Goal: Ask a question

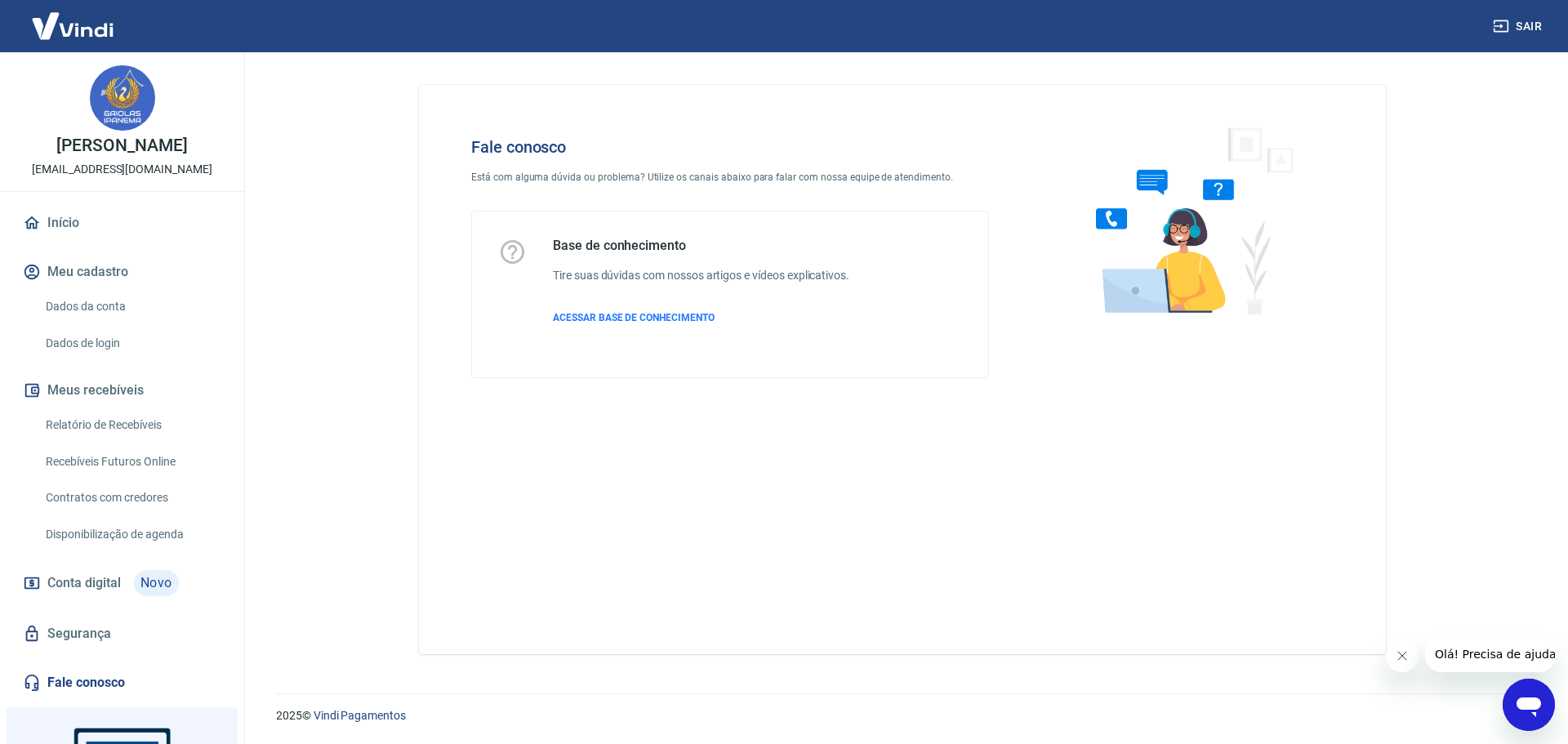
click at [1487, 653] on span "Olá! Precisa de ajuda?" at bounding box center [1497, 654] width 127 height 13
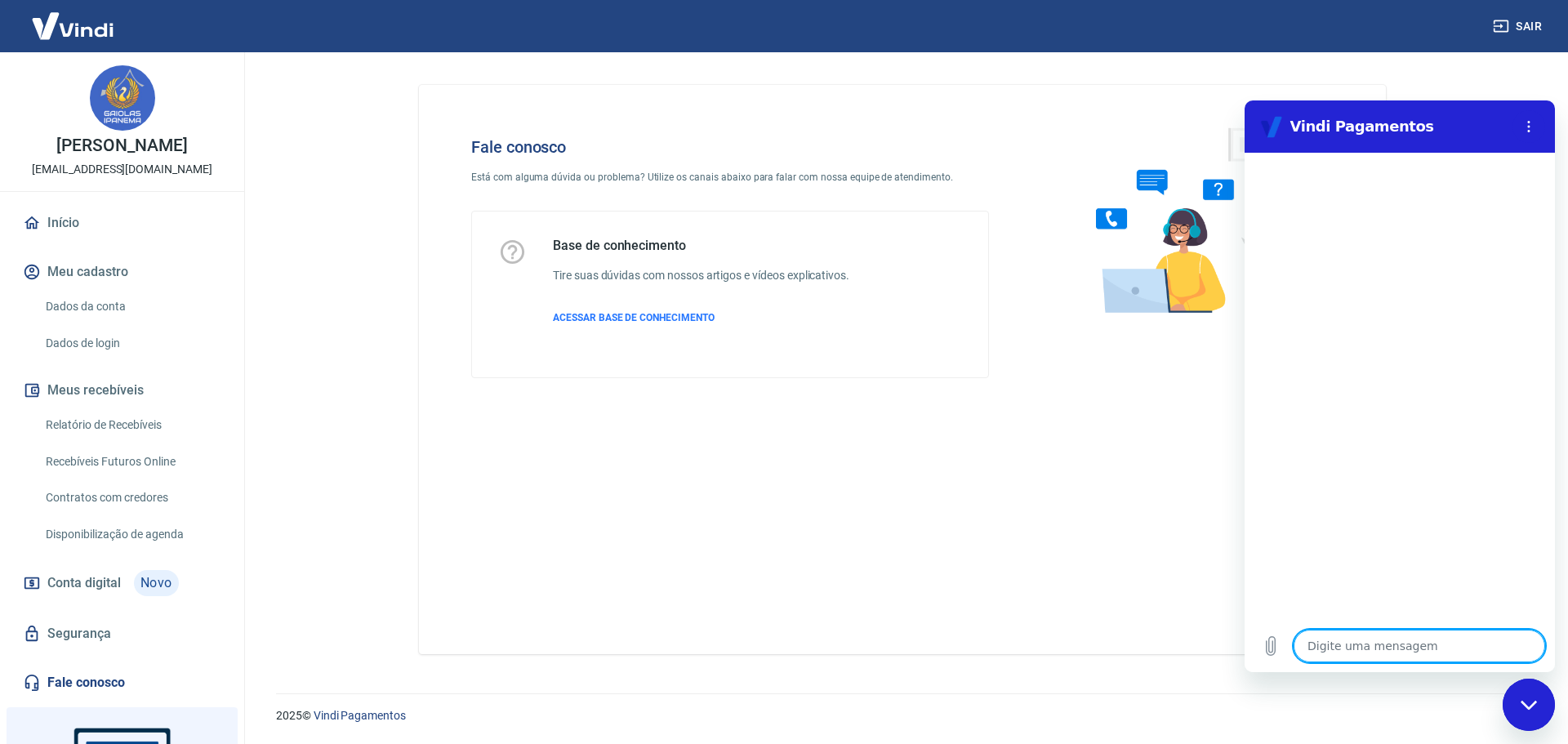
type textarea "B"
type textarea "x"
type textarea "Bo"
type textarea "x"
type textarea "Bom"
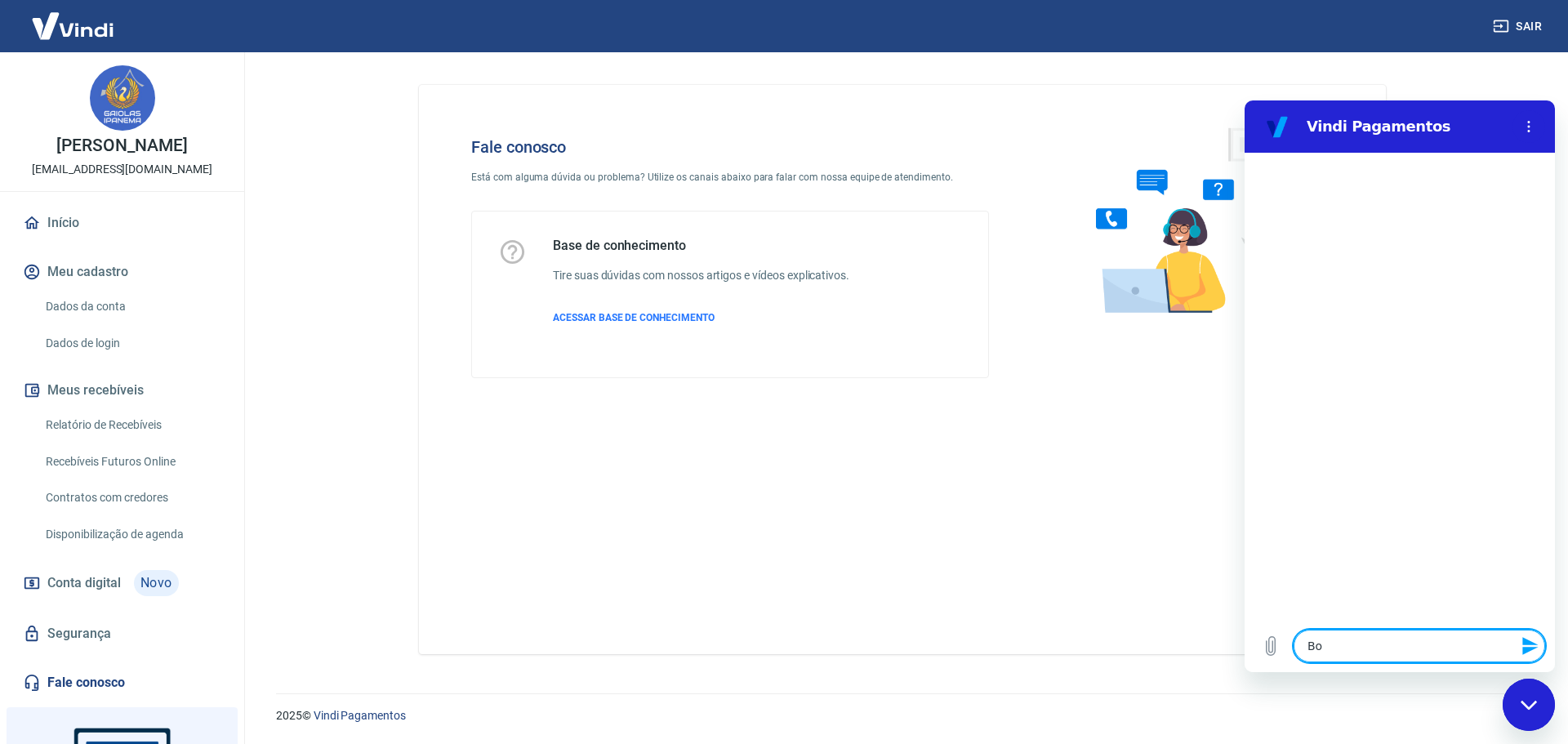
type textarea "x"
type textarea "Bom"
type textarea "x"
type textarea "Bom d"
type textarea "x"
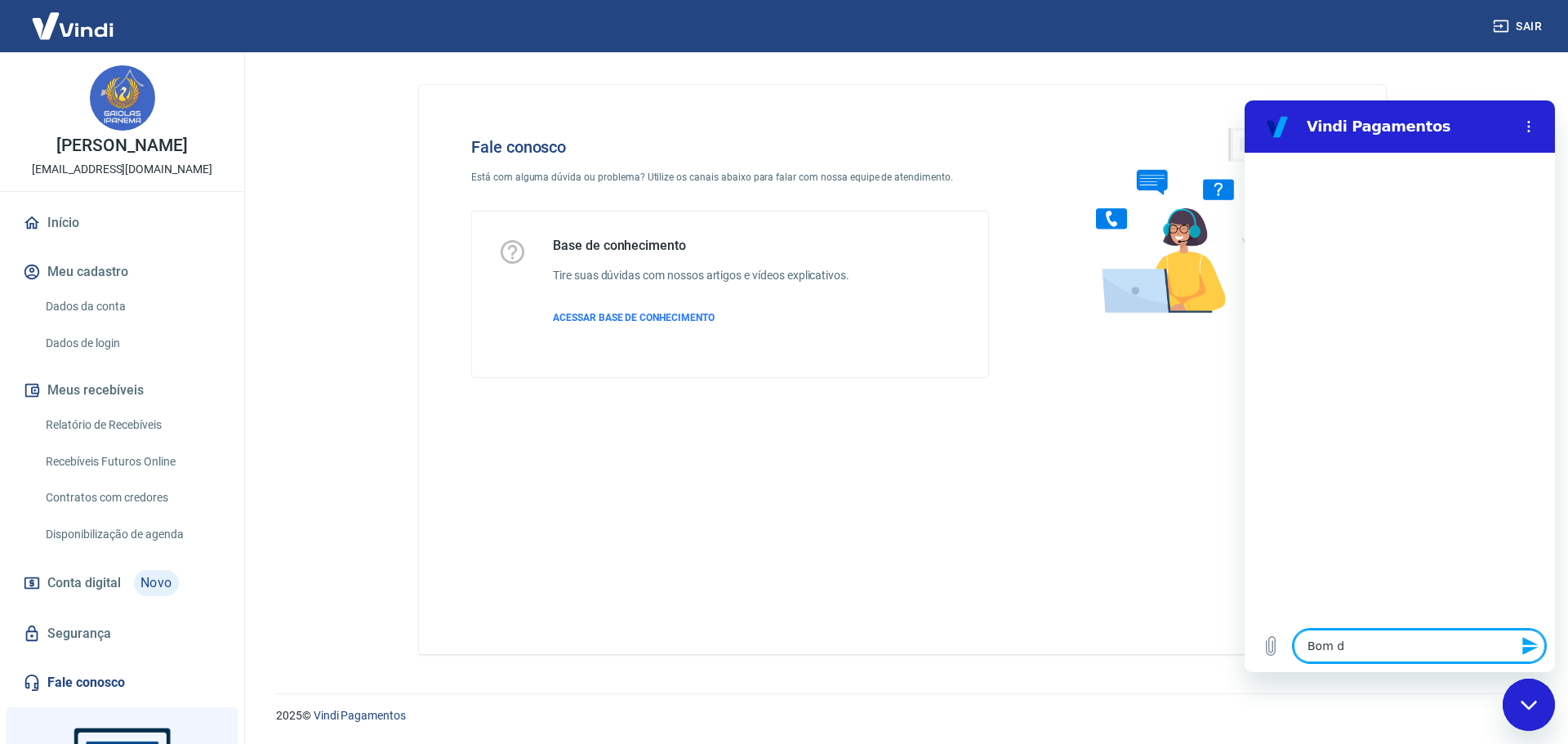
type textarea "Bom di"
type textarea "x"
type textarea "Bom dia"
type textarea "x"
type textarea "Bom dia"
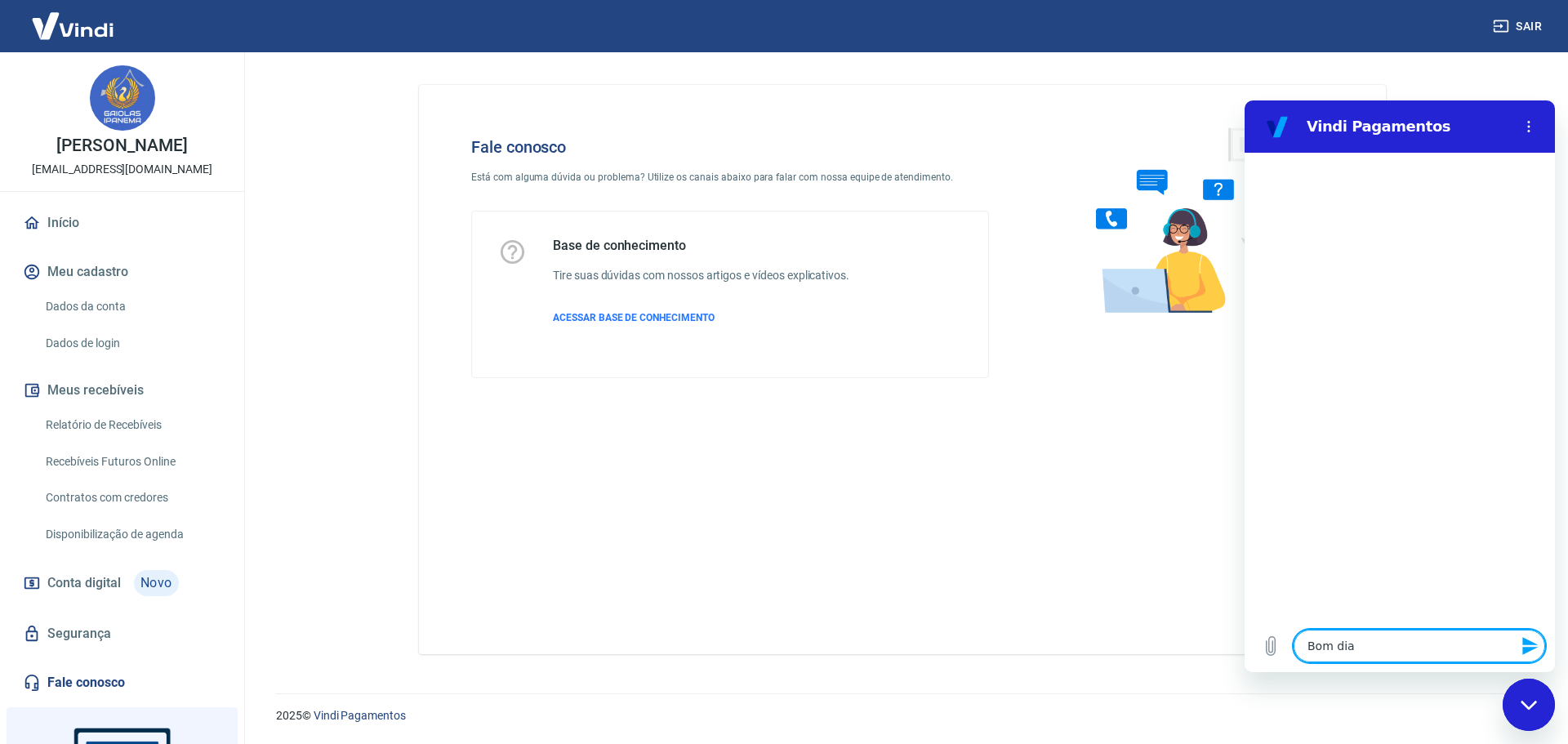
type textarea "x"
type textarea "e"
type textarea "x"
type textarea "es"
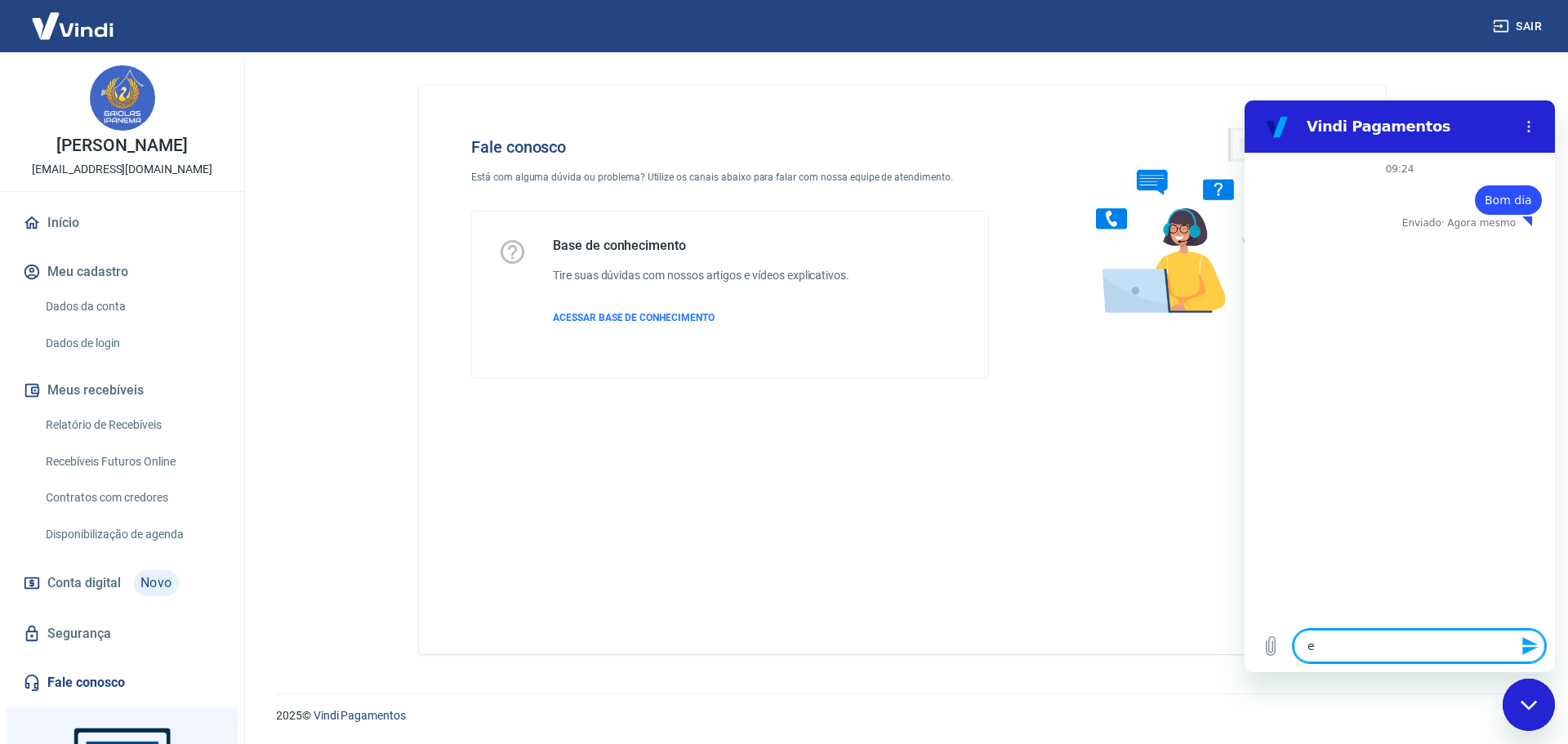
type textarea "x"
type textarea "est"
type textarea "x"
type textarea "esto"
type textarea "x"
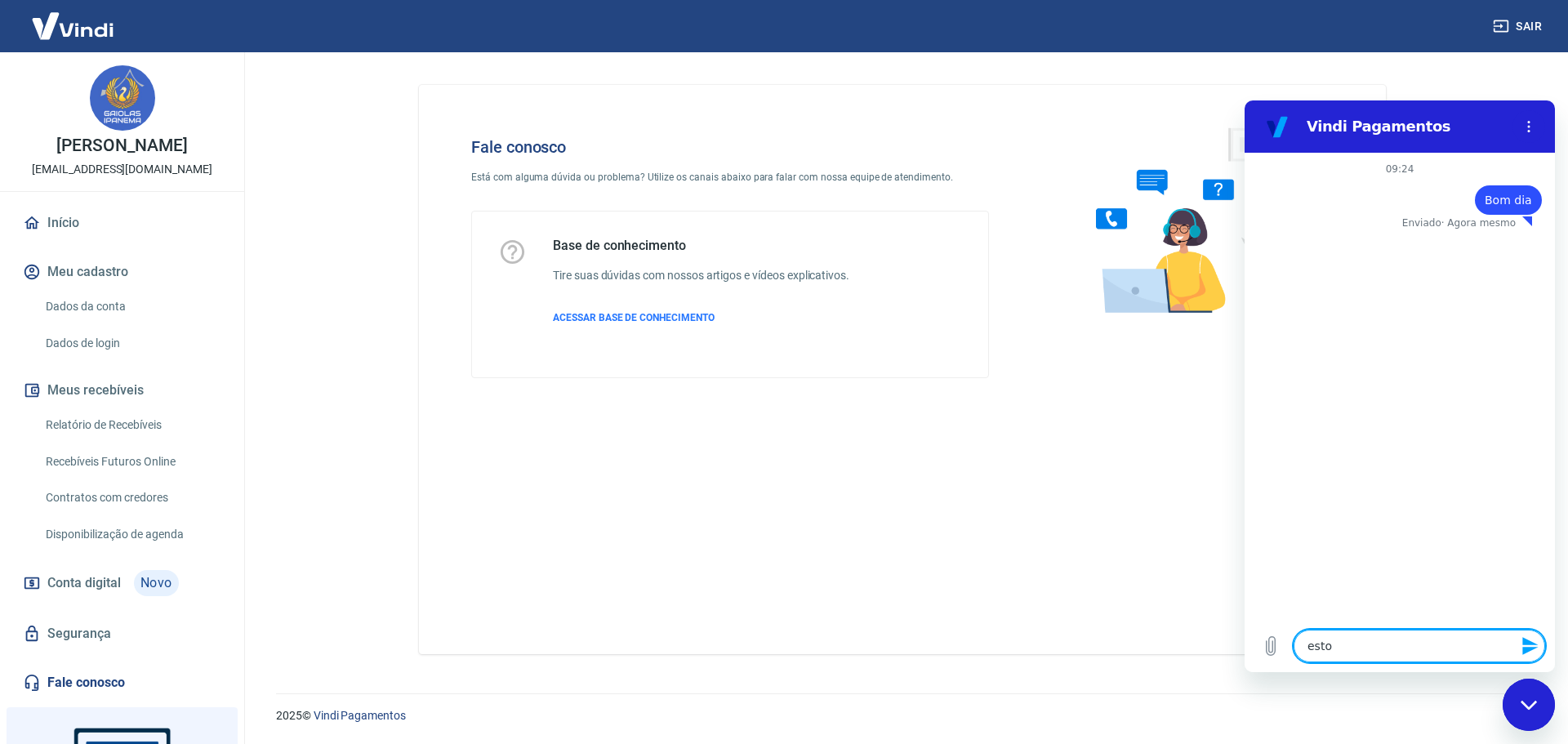
type textarea "estou"
type textarea "x"
type textarea "estou"
type textarea "x"
type textarea "estou t"
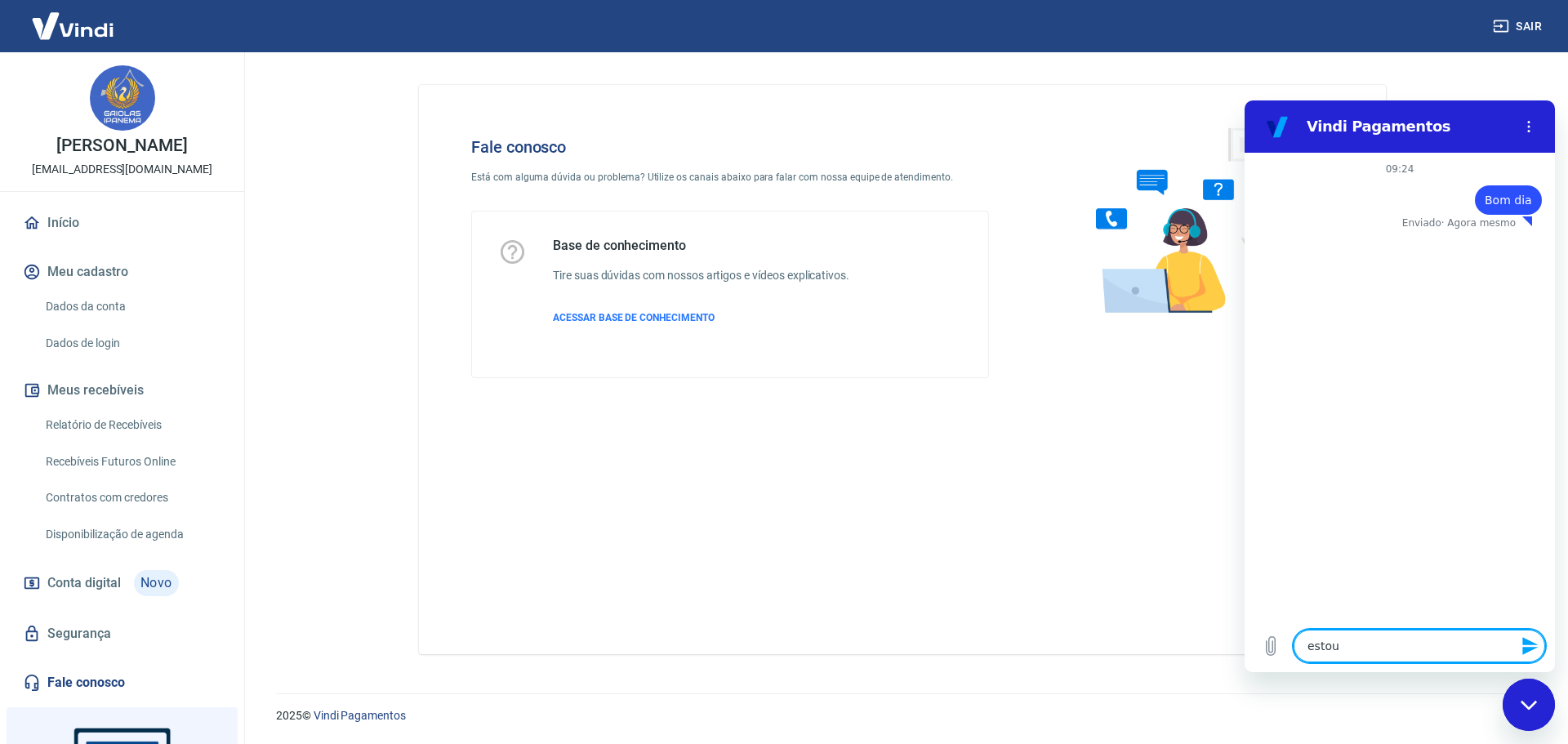
type textarea "x"
type textarea "estou te"
type textarea "x"
type textarea "estou ten"
type textarea "x"
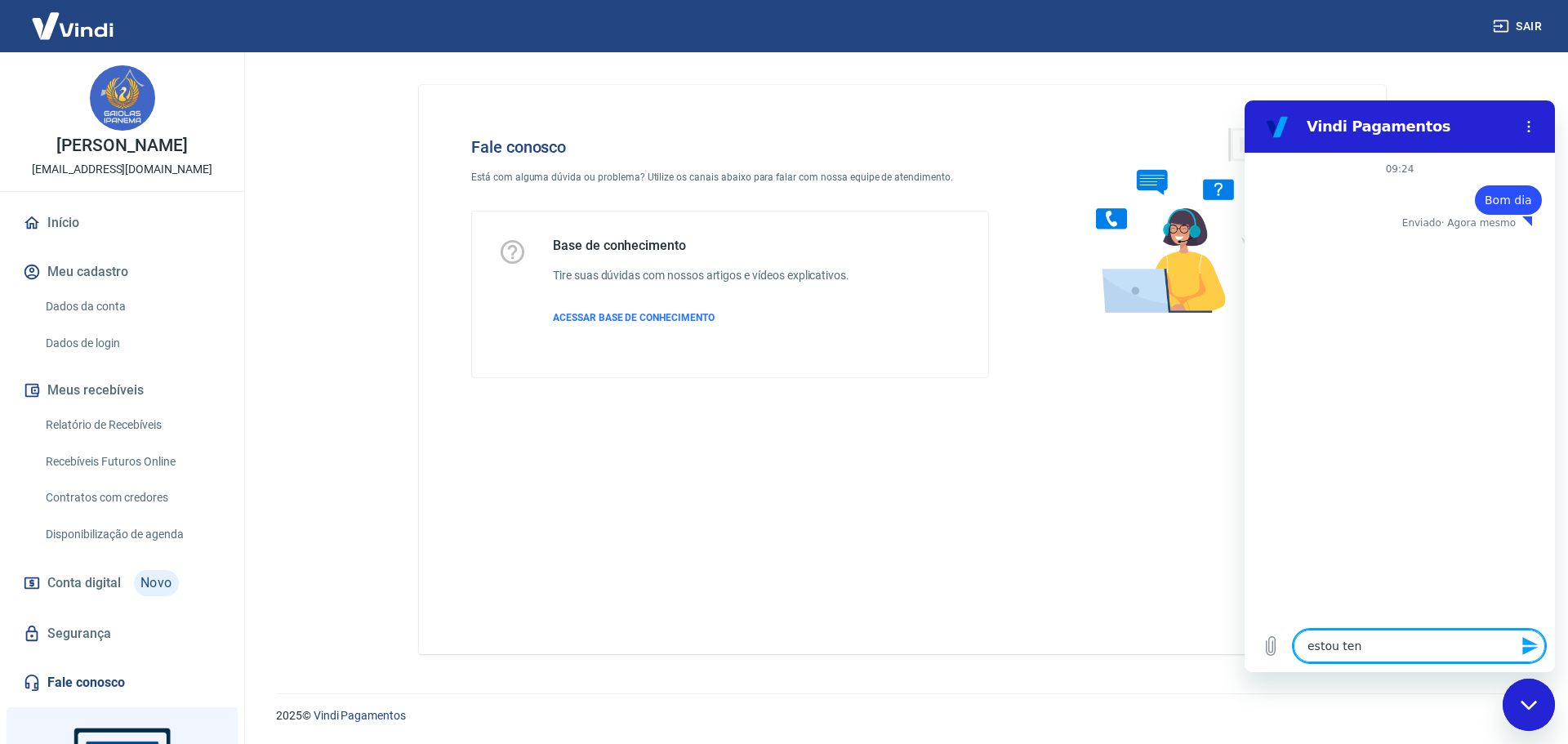
type textarea "estou tent"
type textarea "x"
type textarea "estou tenta"
type textarea "x"
type textarea "estou tentan"
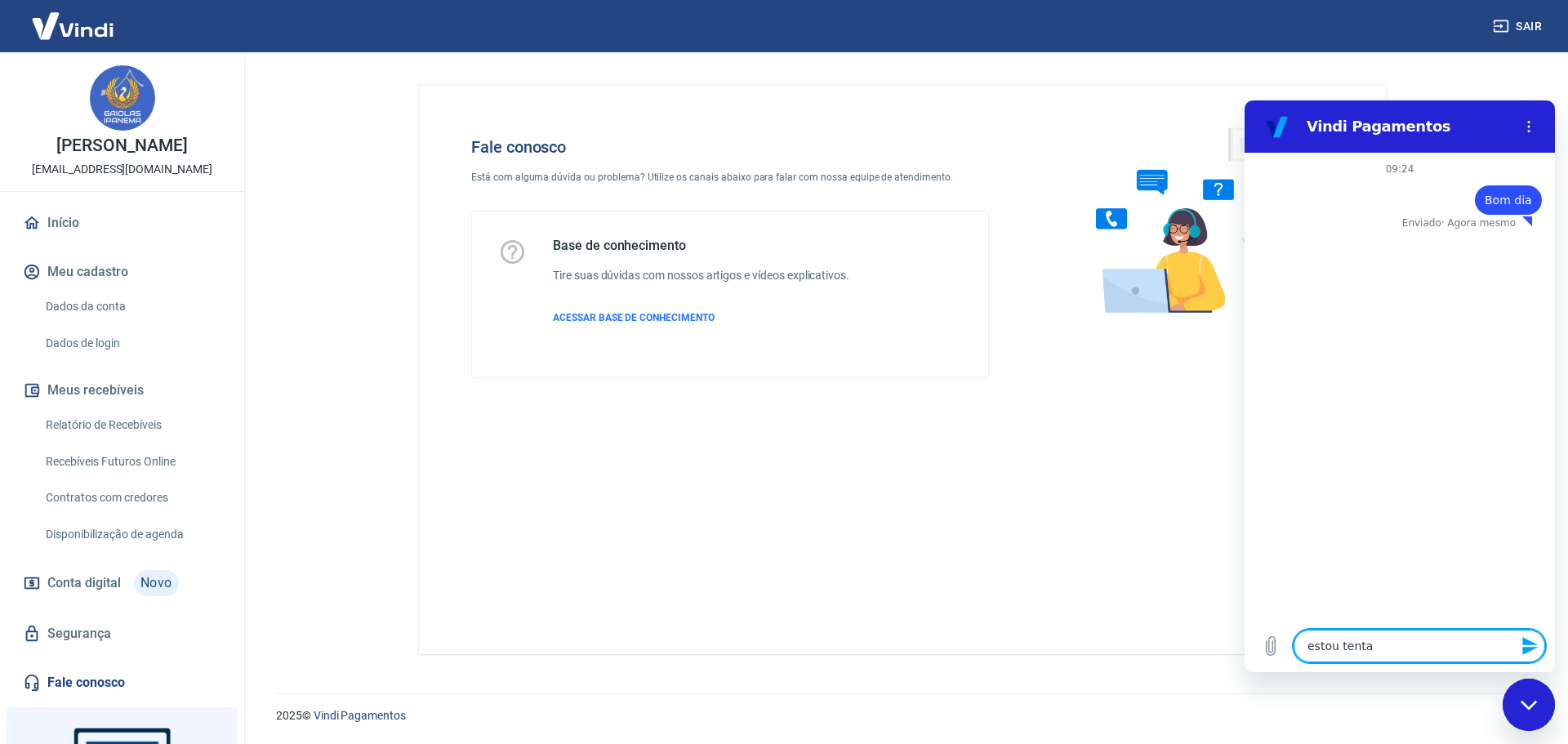
type textarea "x"
type textarea "estou tentand"
type textarea "x"
type textarea "estou tentando"
type textarea "x"
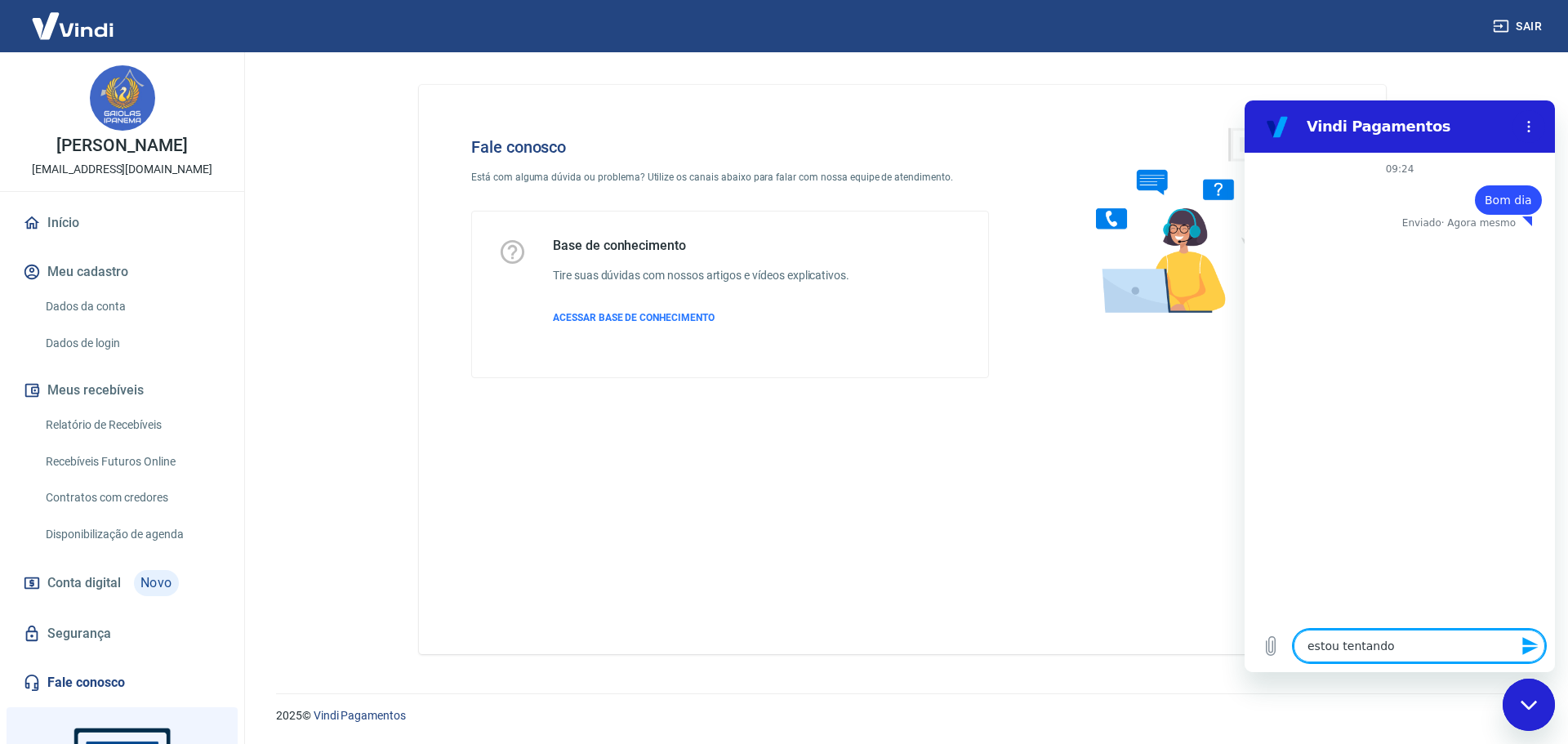
type textarea "estou tentando"
type textarea "x"
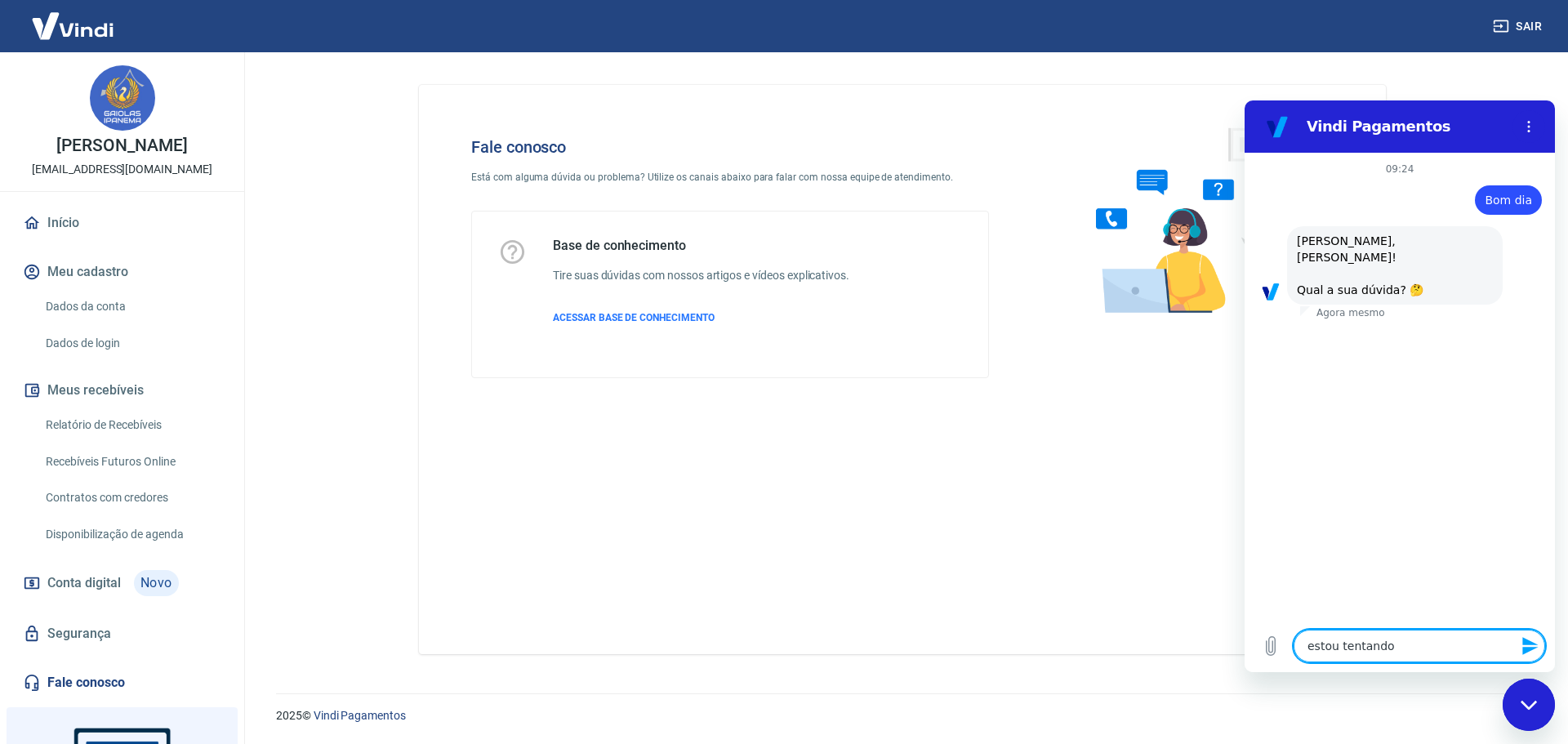
type textarea "estou tentando a"
type textarea "x"
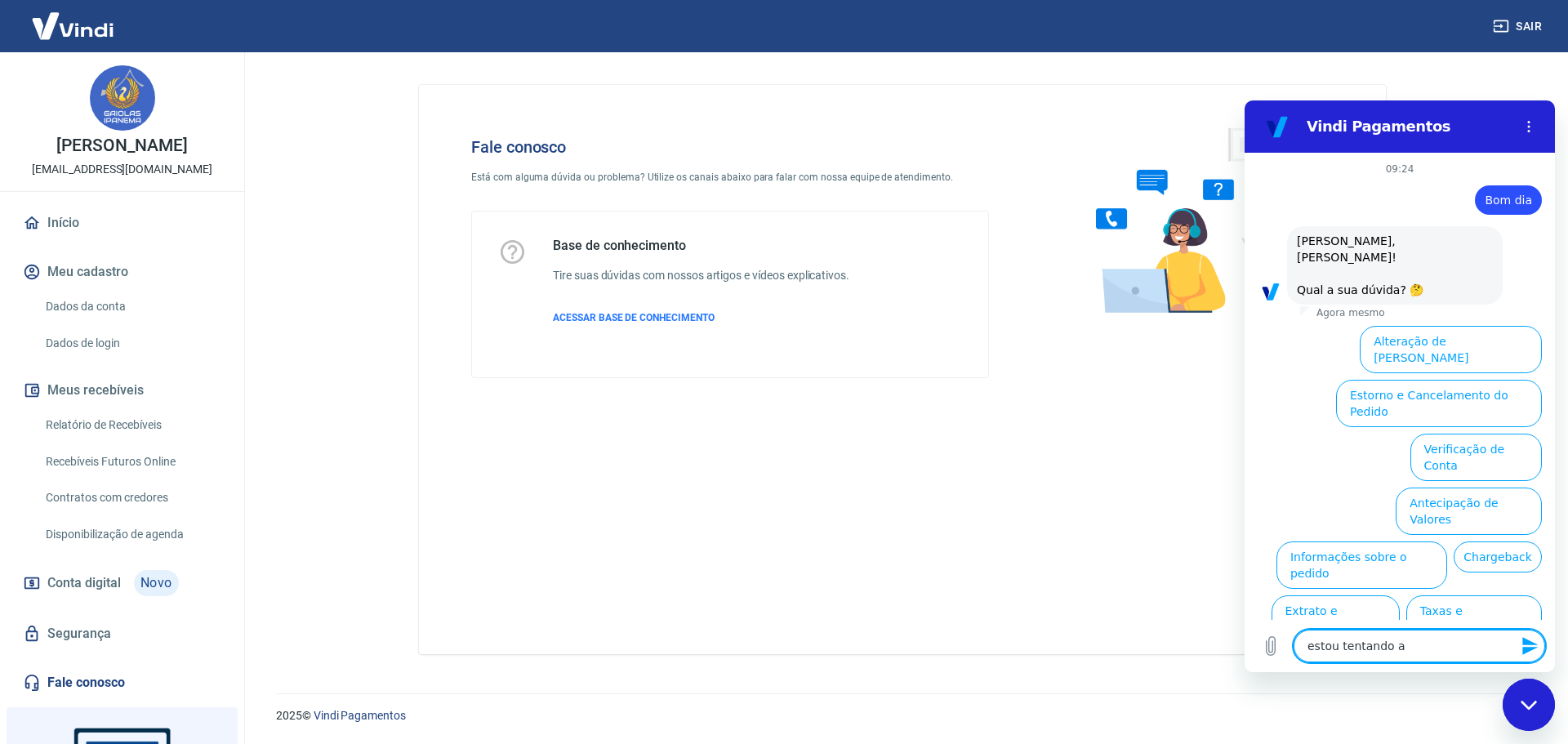
type textarea "estou tentando at"
type textarea "x"
type textarea "estou tentando ati"
type textarea "x"
type textarea "estou tentando ativ"
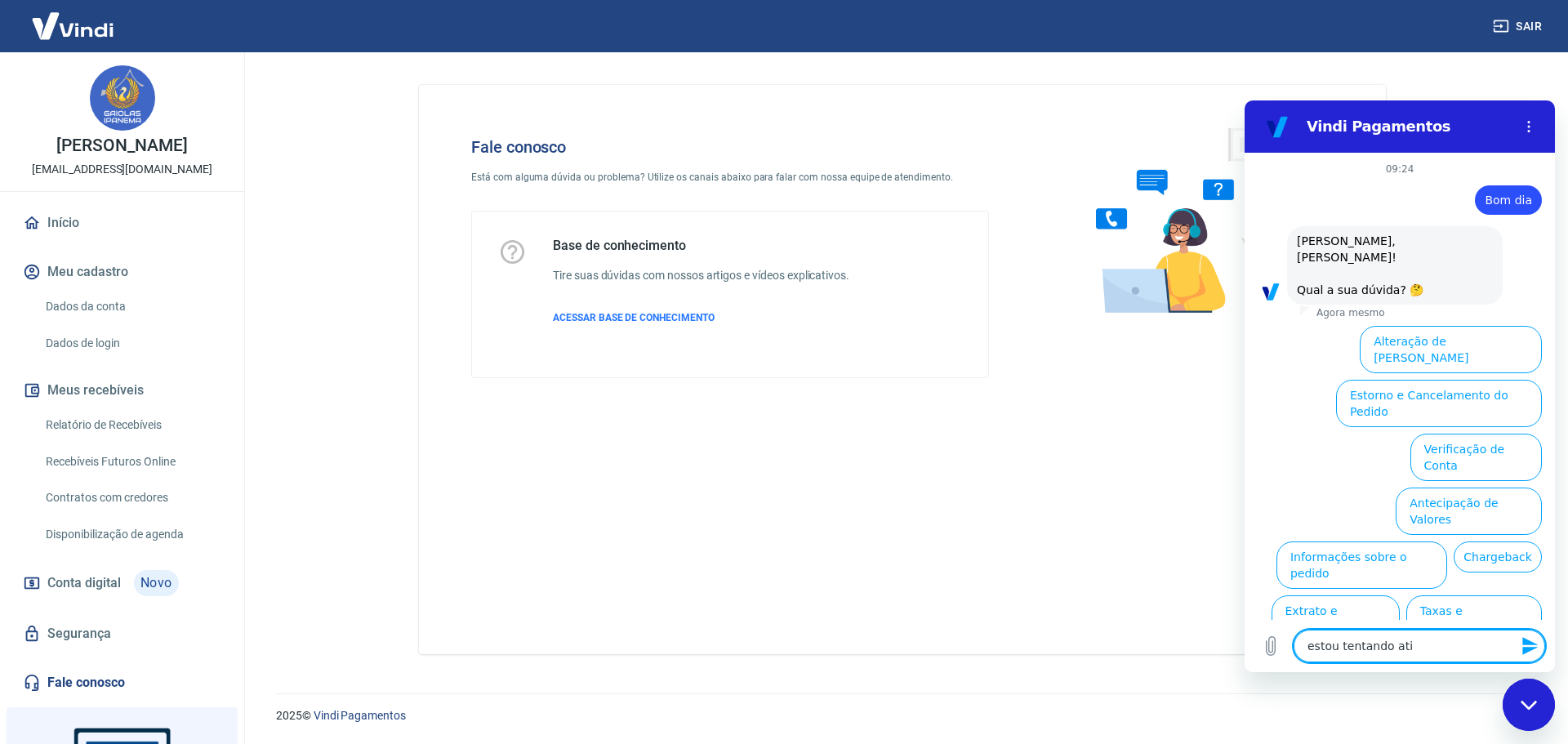
type textarea "x"
type textarea "estou tentando ativa"
type textarea "x"
type textarea "estou tentando ativar"
type textarea "x"
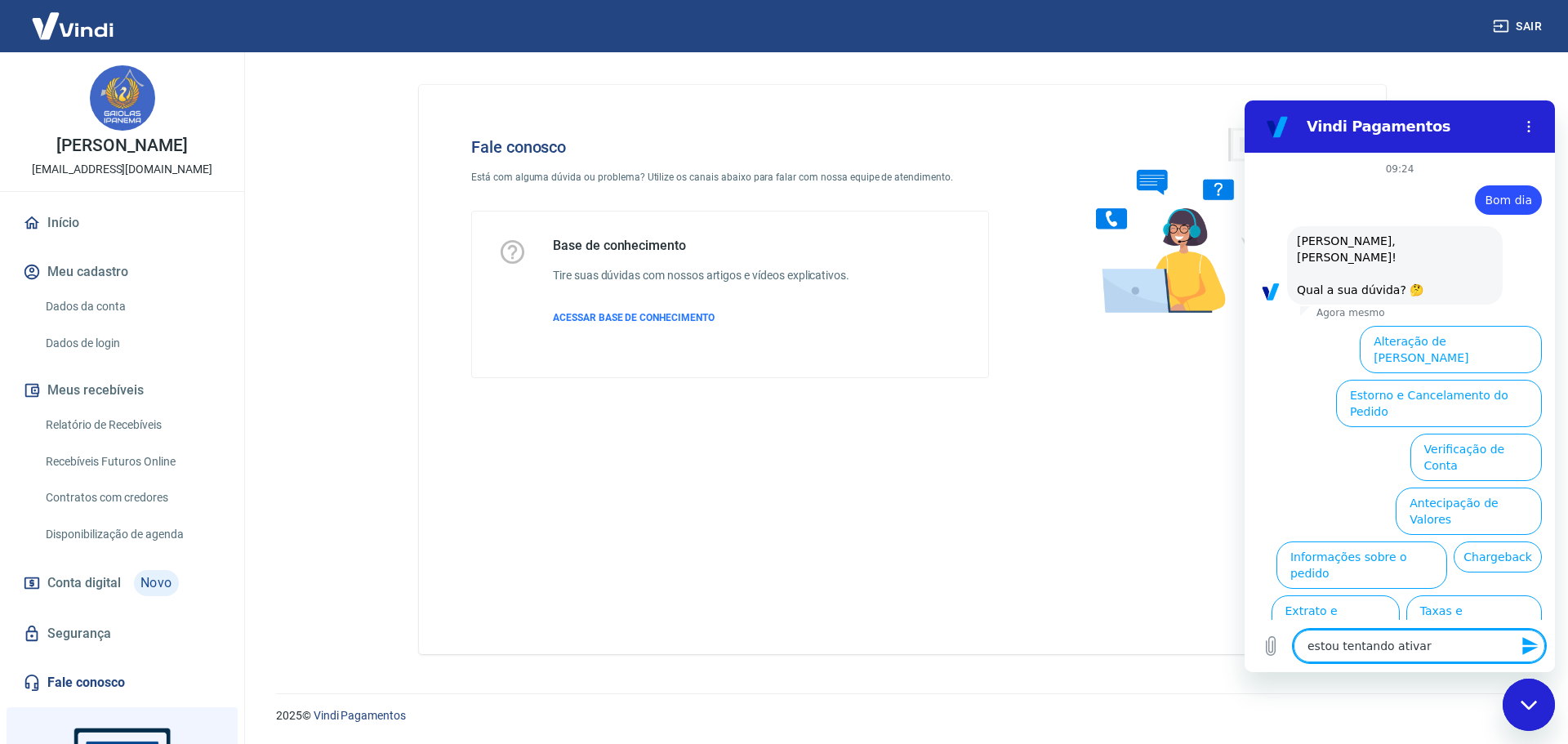
type textarea "estou tentando ativar"
type textarea "x"
type textarea "estou tentando ativar m"
type textarea "x"
type textarea "estou tentando ativar mi"
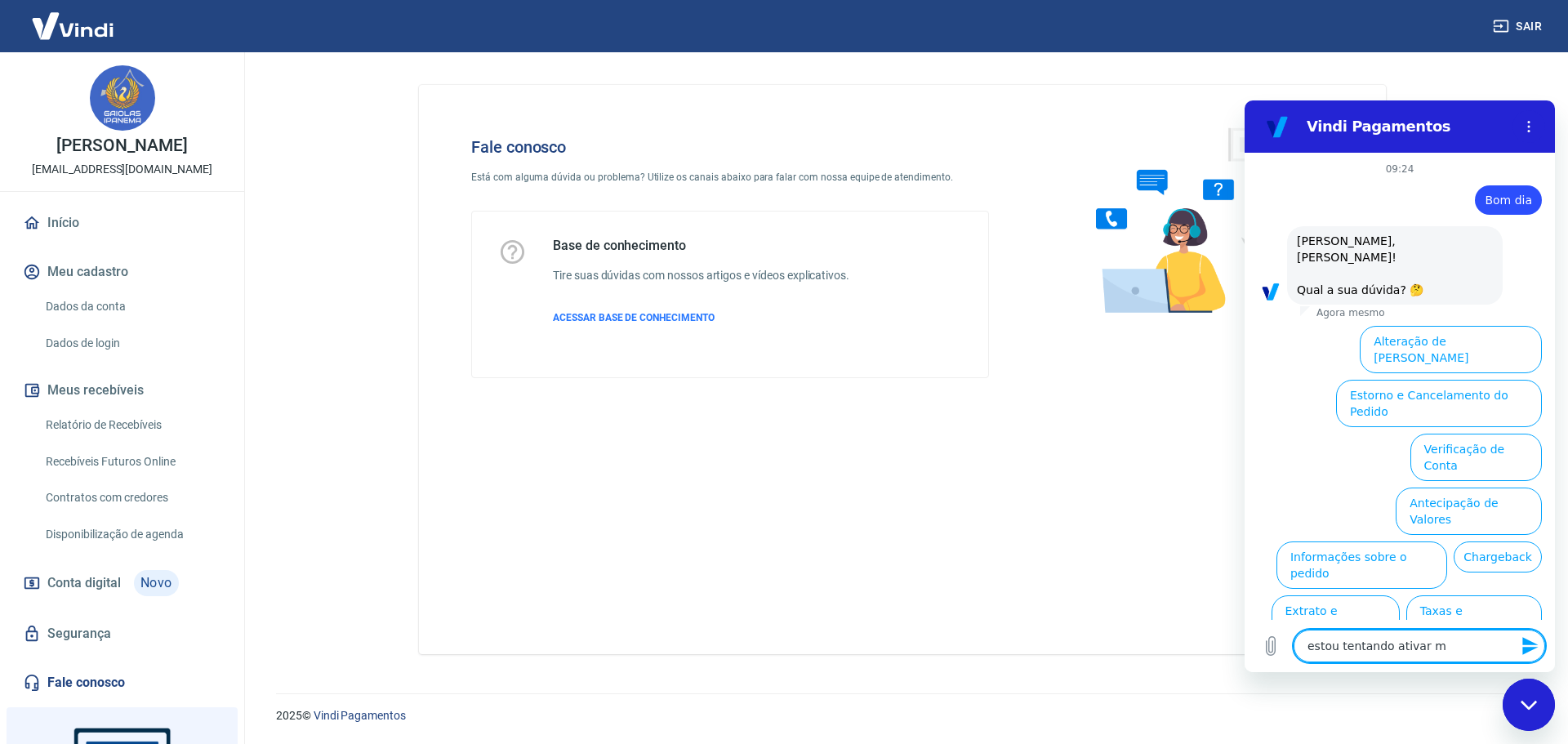
type textarea "x"
type textarea "estou tentando [PERSON_NAME]"
type textarea "x"
type textarea "estou tentando [PERSON_NAME]"
type textarea "x"
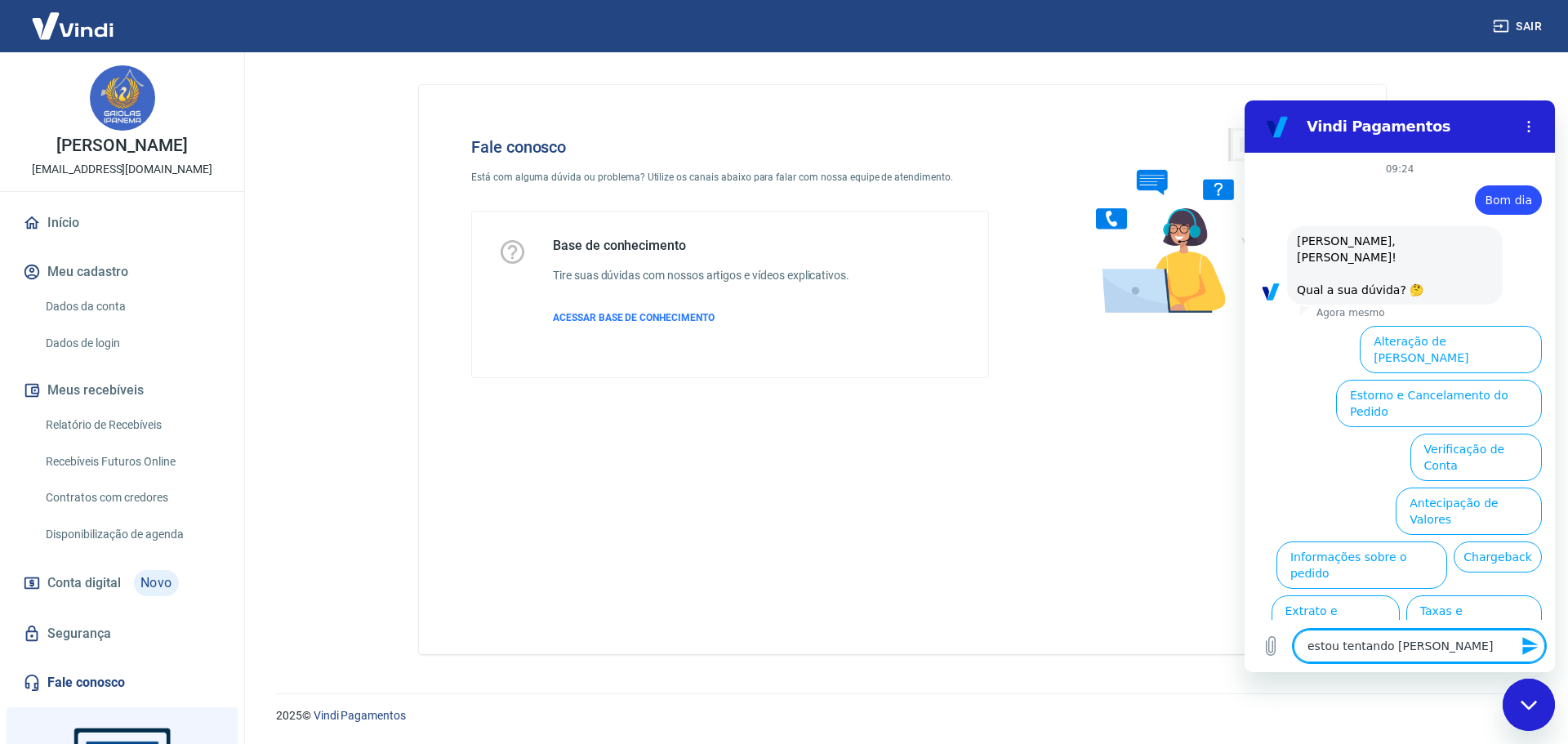
type textarea "estou tentando ativar minha"
type textarea "x"
type textarea "estou tentando ativar minha"
type textarea "x"
type textarea "estou tentando ativar minha c"
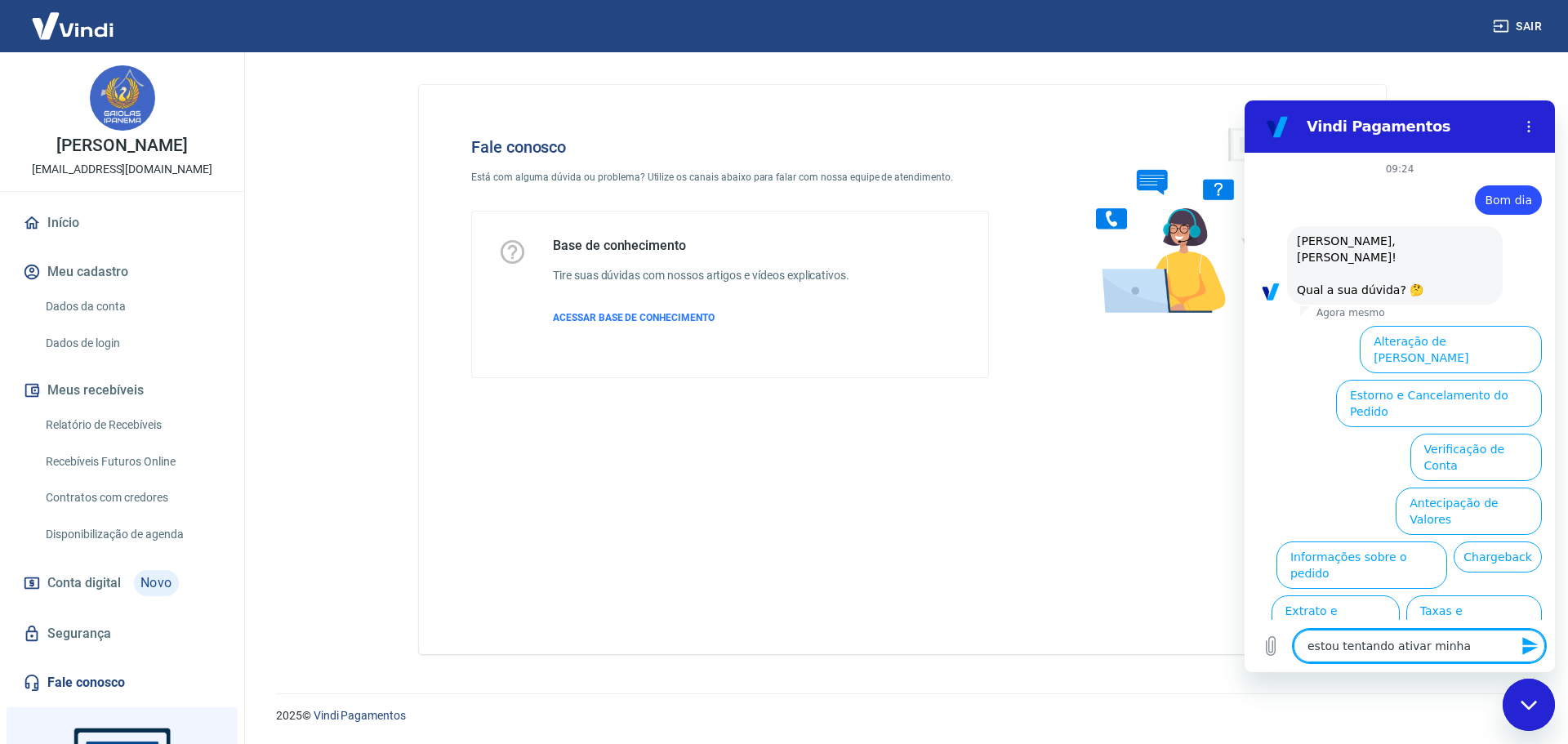
type textarea "x"
type textarea "estou tentando ativar minha co"
type textarea "x"
type textarea "estou tentando ativar minha con"
type textarea "x"
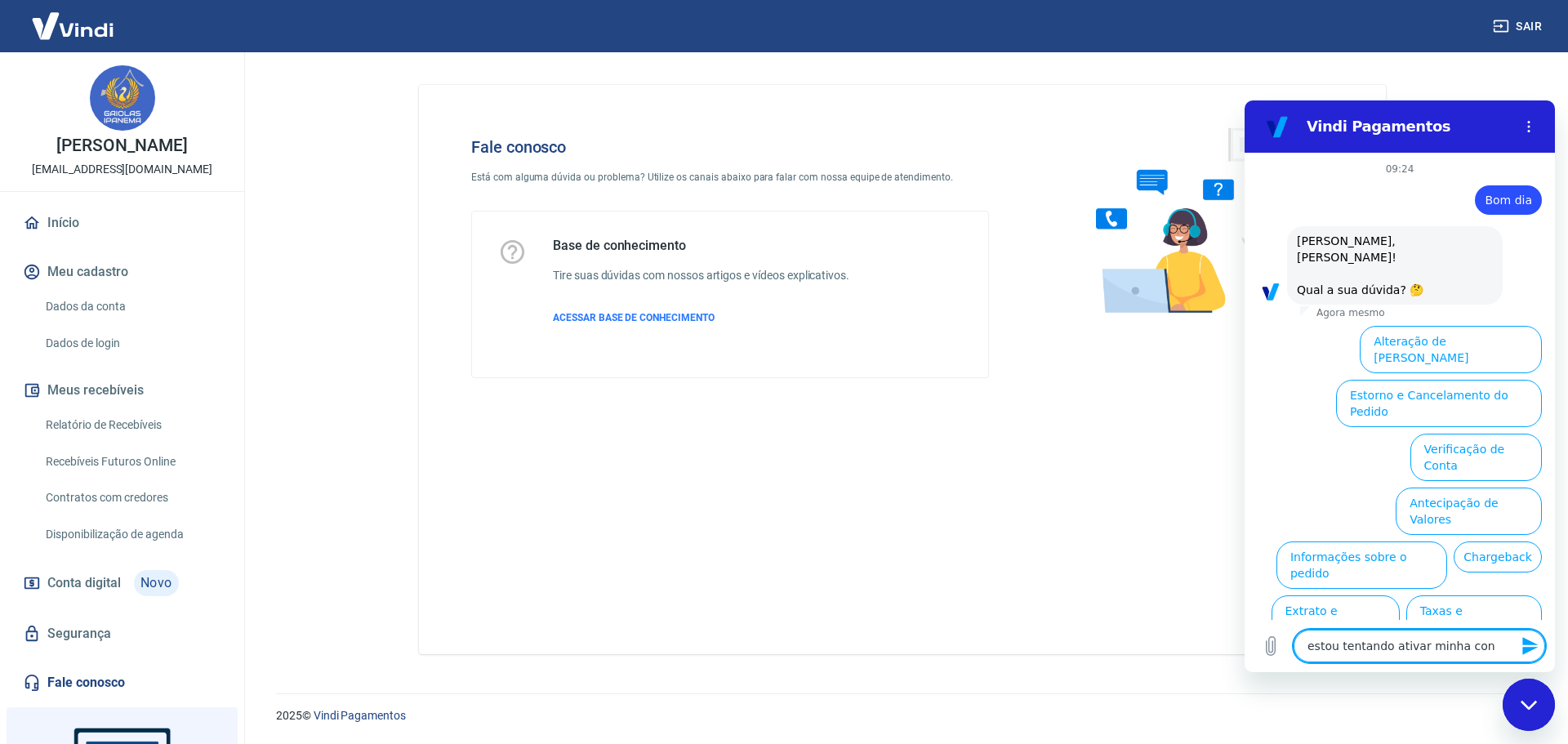
type textarea "estou tentando ativar minha cont"
type textarea "x"
type textarea "estou tentando ativar minha conta"
type textarea "x"
type textarea "estou tentando ativar minha conta"
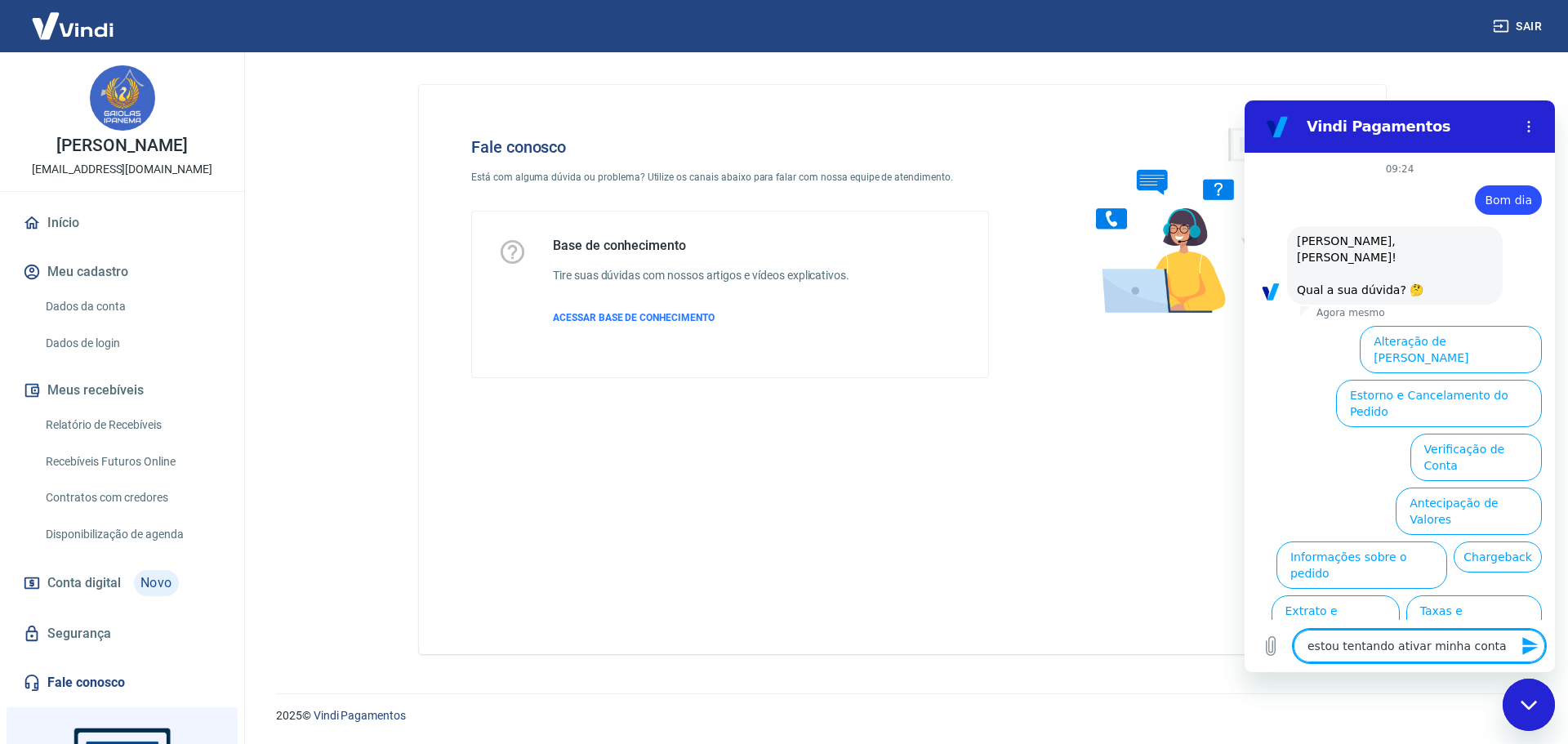
type textarea "x"
type textarea "estou tentando ativar minha conta V"
type textarea "x"
type textarea "estou tentando ativar minha conta VI"
type textarea "x"
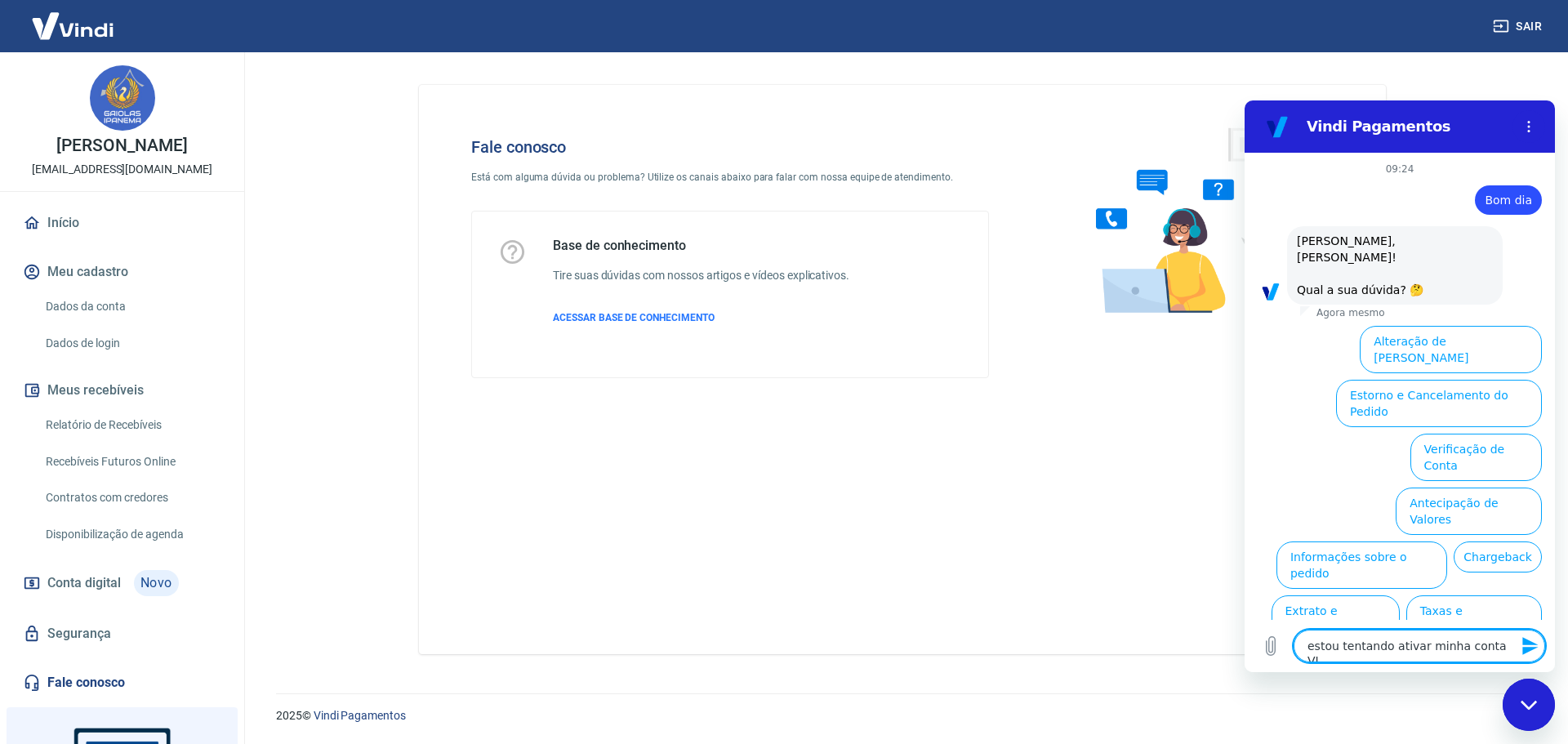
type textarea "estou tentando ativar minha conta VIN"
type textarea "x"
type textarea "estou tentando ativar minha conta VIND"
type textarea "x"
type textarea "estou tentando ativar minha conta VINDI"
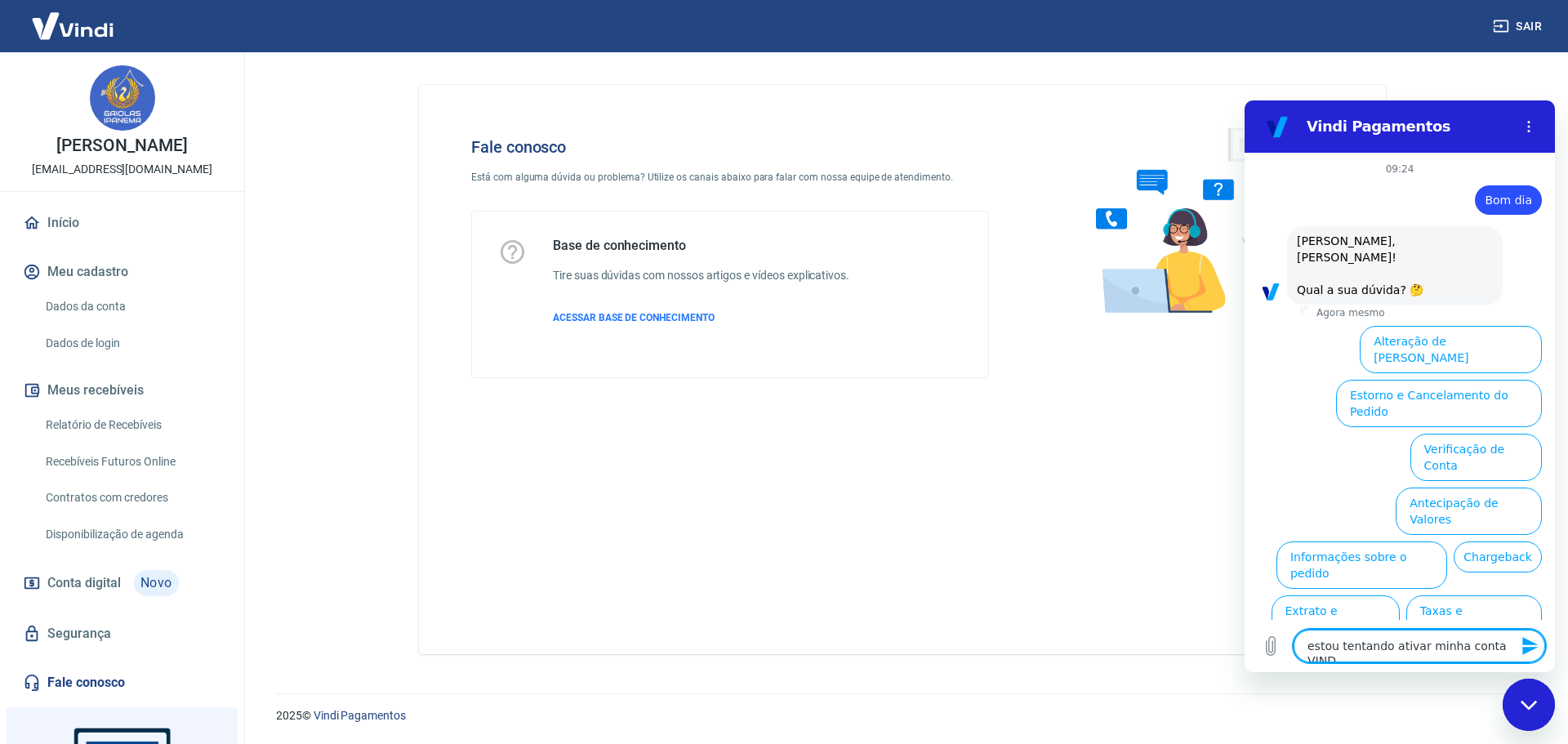
type textarea "x"
type textarea "estou tentando ativar minha conta VINDI"
type textarea "x"
type textarea "estou tentando ativar minha conta VINDI n"
type textarea "x"
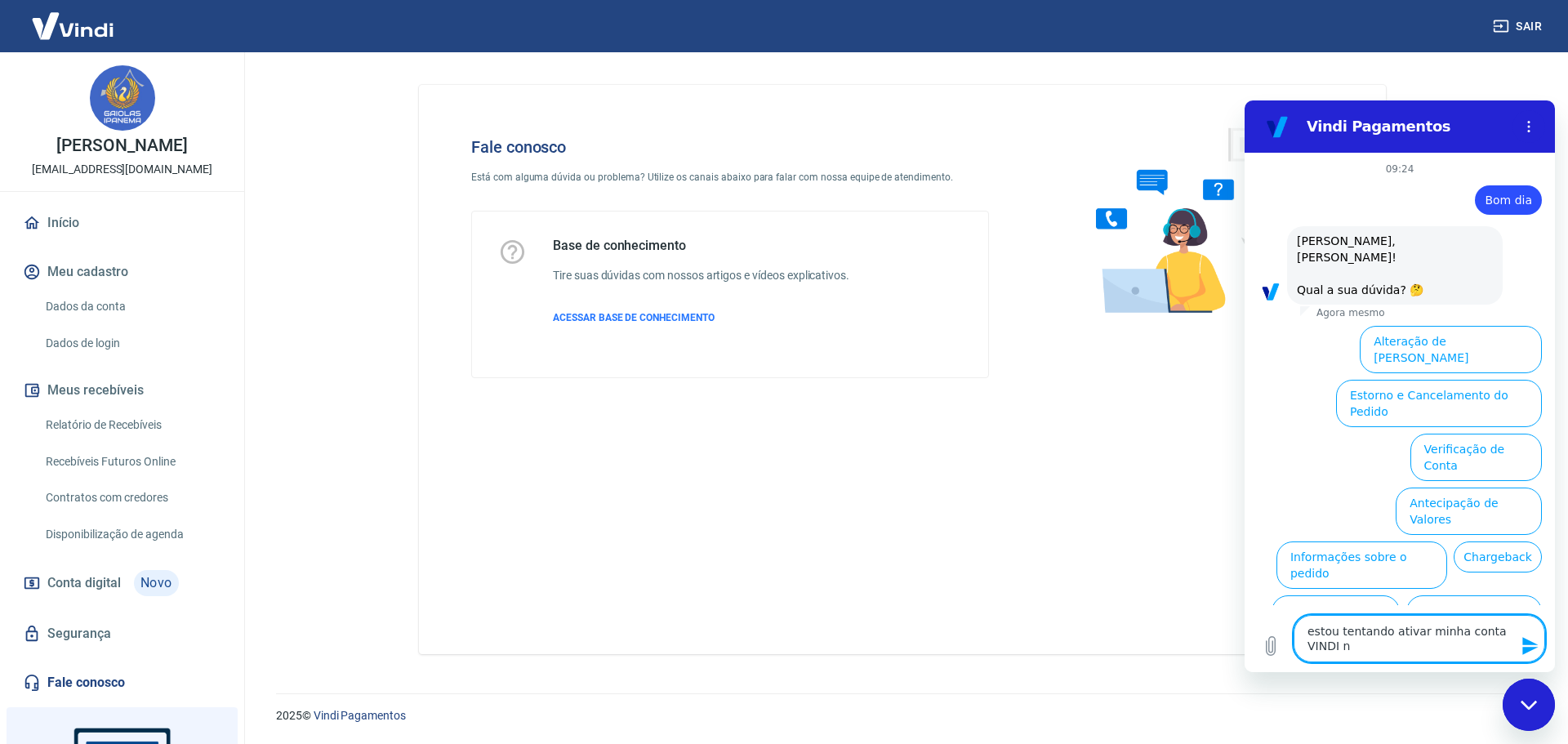
type textarea "estou tentando ativar minha conta VINDI na"
type textarea "x"
type textarea "estou tentando ativar minha conta VINDI na"
type textarea "x"
type textarea "estou tentando ativar minha conta VINDI na"
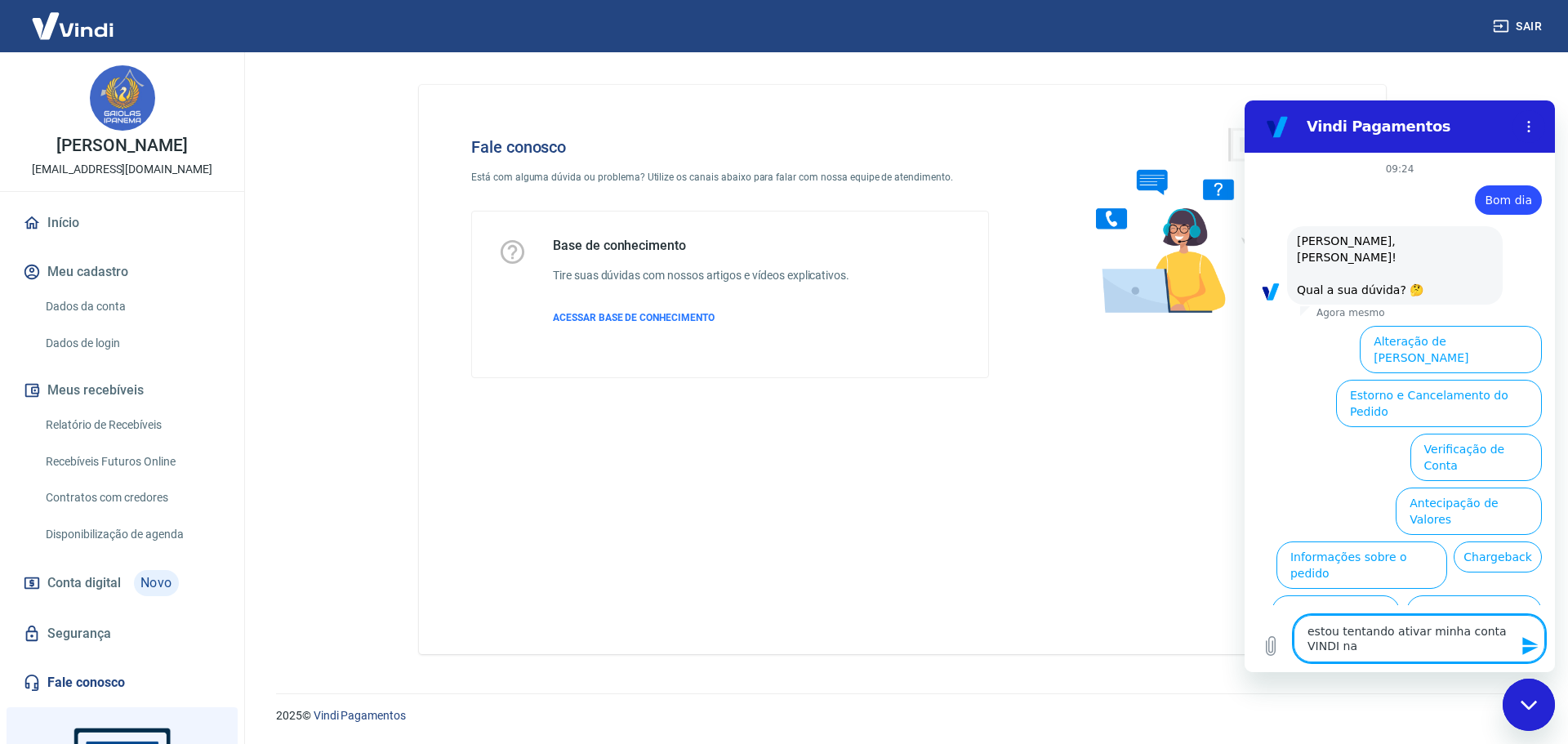
type textarea "x"
type textarea "estou tentando ativar minha conta VINDI na p"
type textarea "x"
type textarea "estou tentando ativar minha conta VINDI na pl"
type textarea "x"
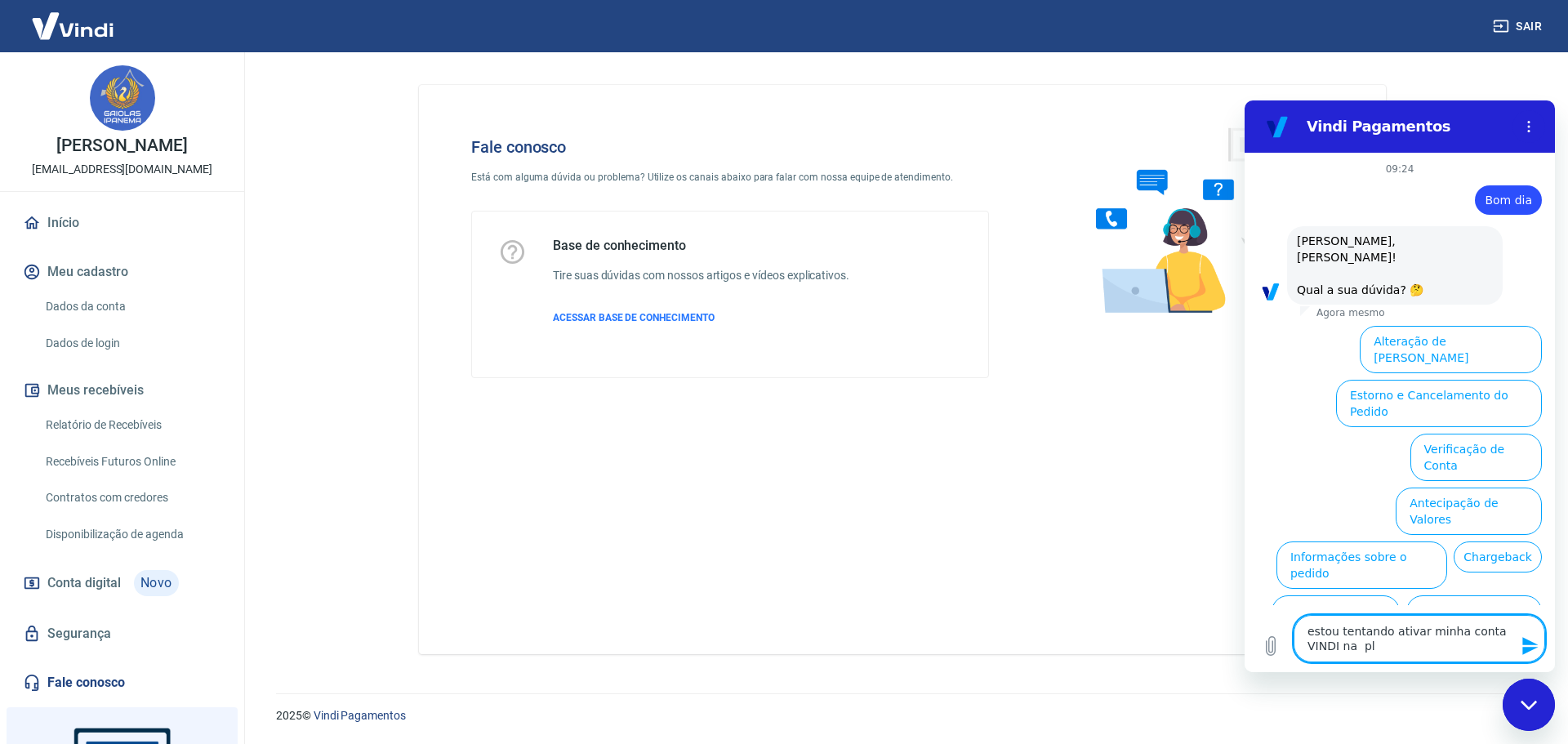
type textarea "estou tentando ativar minha conta VINDI na pla"
type textarea "x"
type textarea "estou tentando ativar minha conta VINDI na plat"
type textarea "x"
type textarea "estou tentando ativar minha conta VINDI na plata"
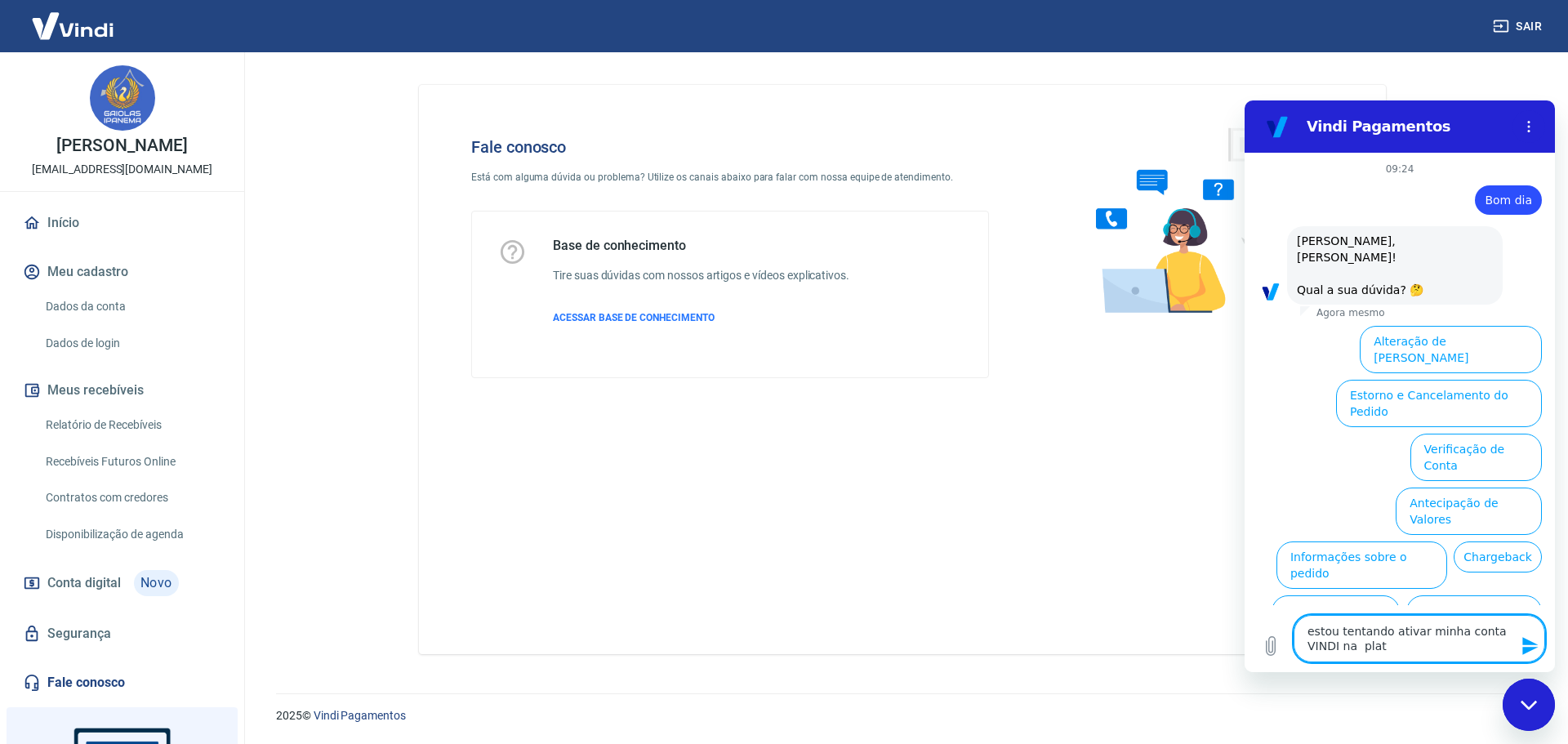
type textarea "x"
type textarea "estou tentando ativar minha conta VINDI na plataf"
type textarea "x"
type textarea "estou tentando ativar minha conta VINDI na platafo"
type textarea "x"
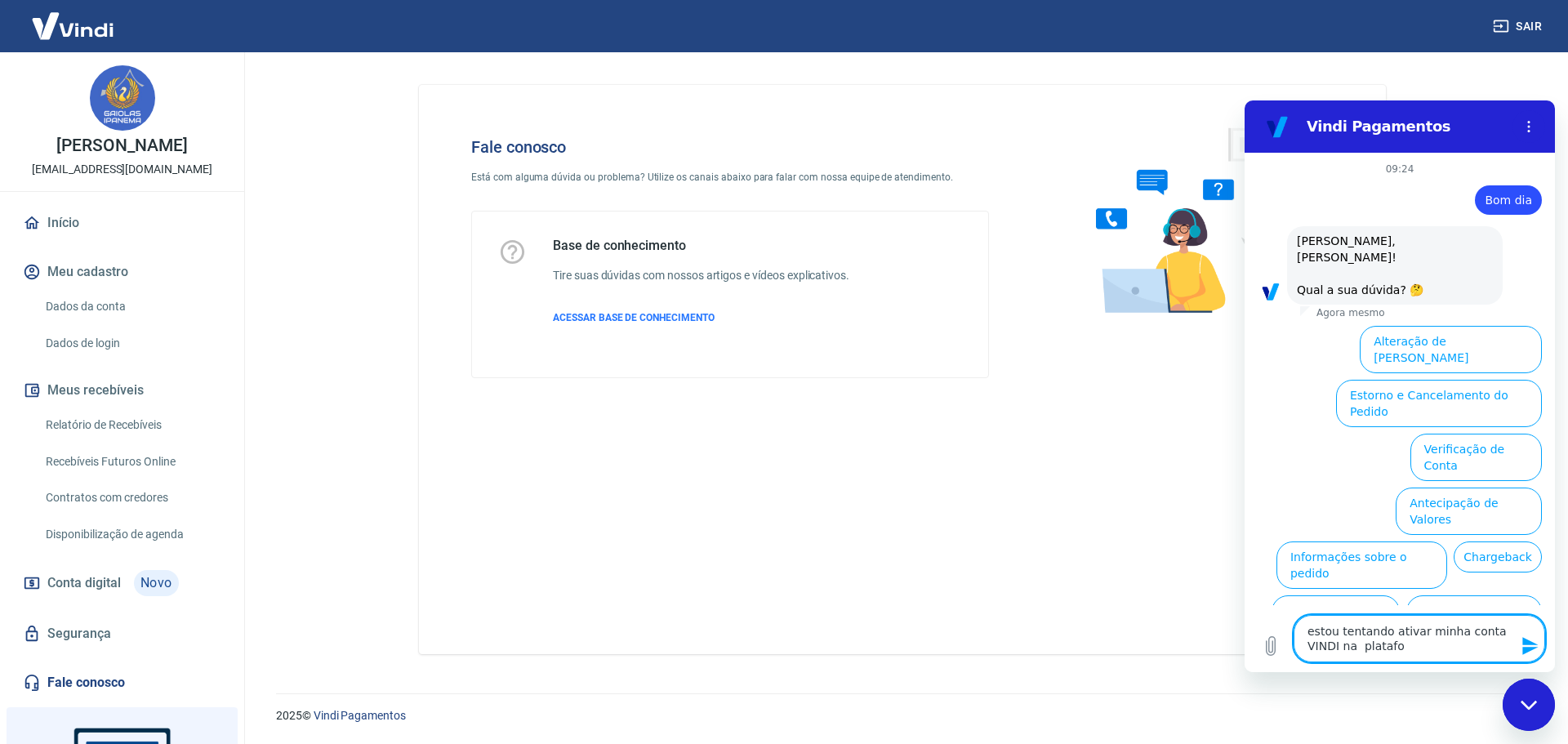
type textarea "estou tentando ativar minha conta VINDI na [GEOGRAPHIC_DATA]"
type textarea "x"
type textarea "estou tentando ativar minha conta VINDI na plataform"
type textarea "x"
type textarea "estou tentando ativar minha conta VINDI na plataforma"
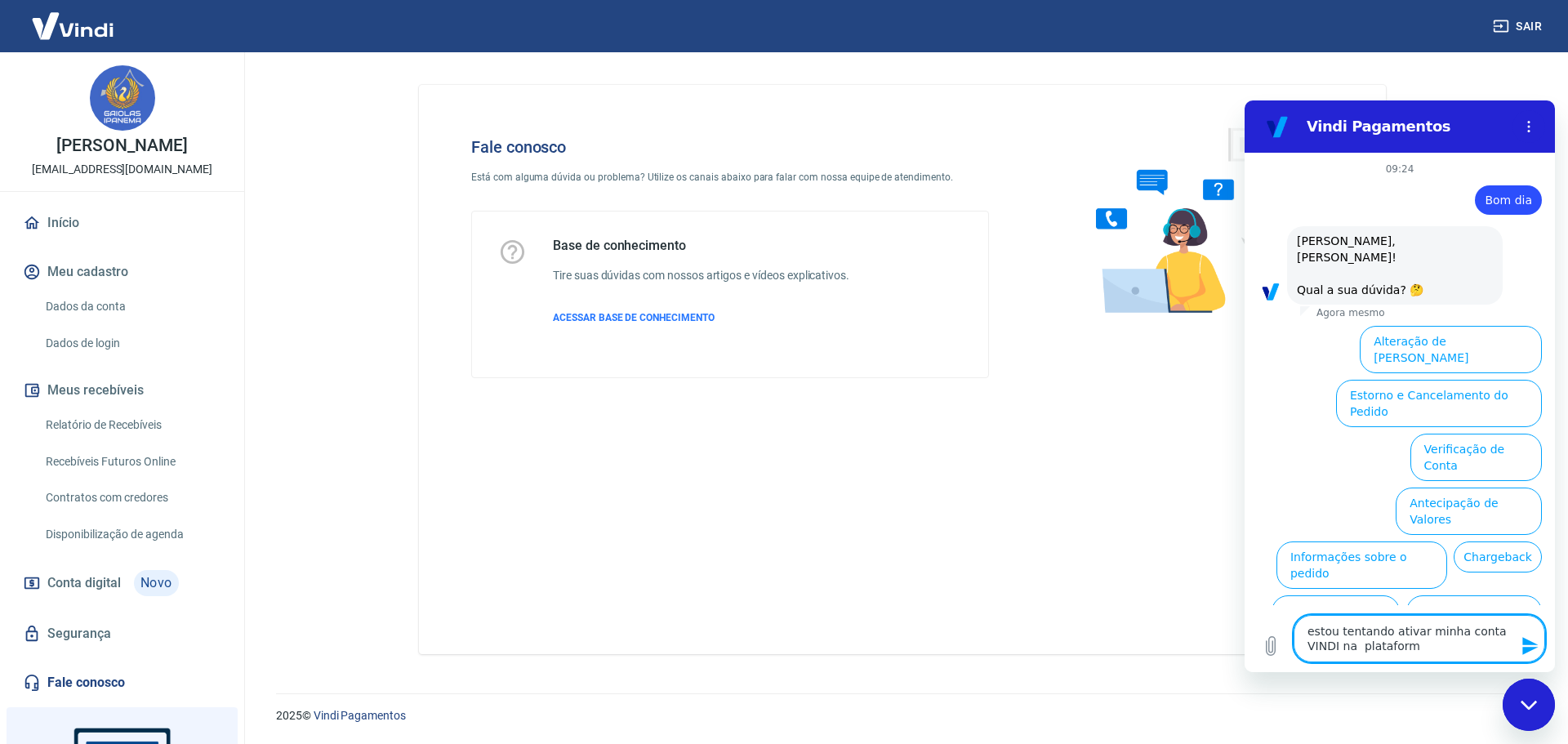
type textarea "x"
type textarea "estou tentando ativar minha conta VINDI na plataforma"
type textarea "x"
type textarea "estou tentando ativar minha conta VINDI na plataforma d"
type textarea "x"
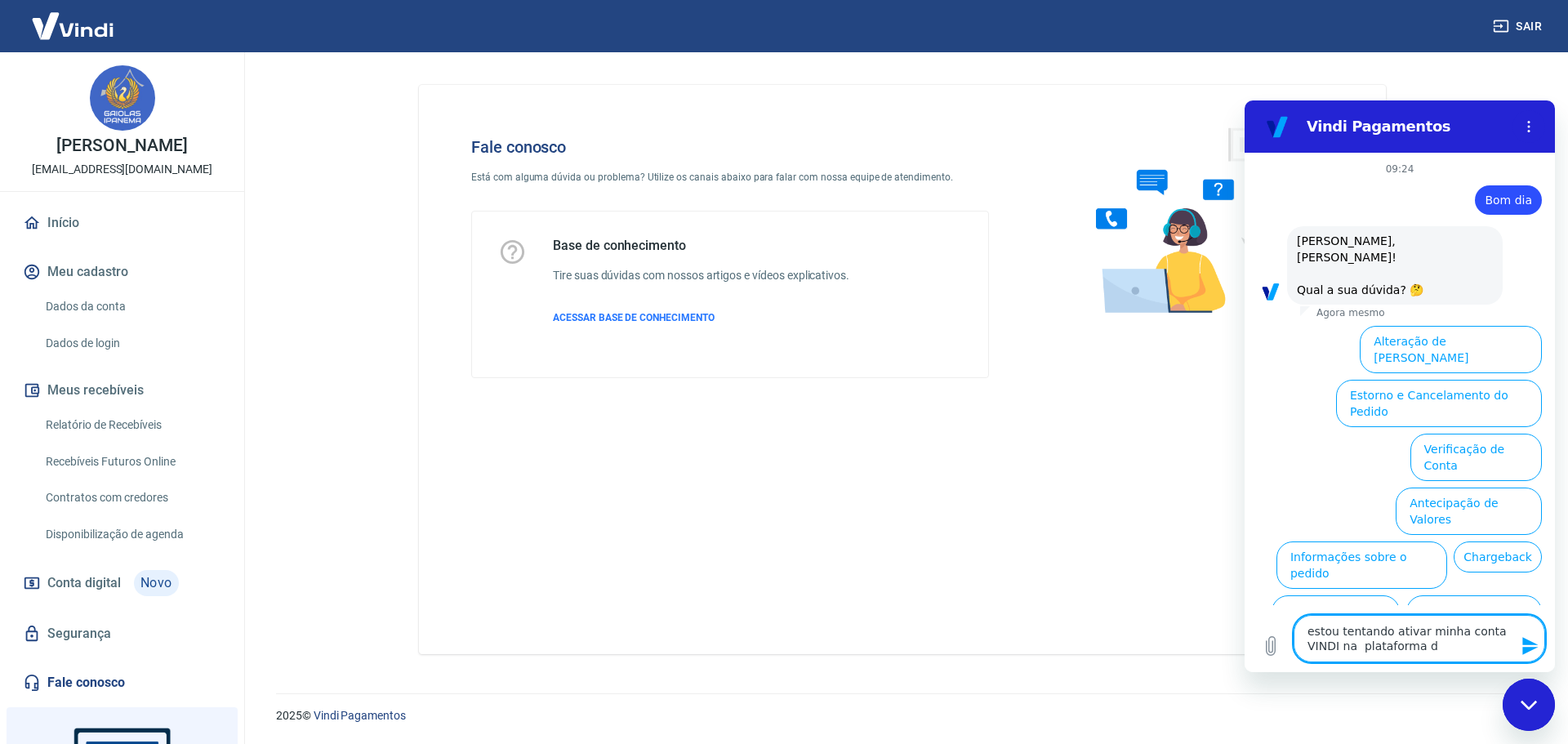
type textarea "estou tentando ativar minha conta VINDI na plataforma de"
type textarea "x"
type textarea "estou tentando ativar minha conta VINDI na plataforma de"
type textarea "x"
type textarea "estou tentando ativar minha conta VINDI na plataforma de v"
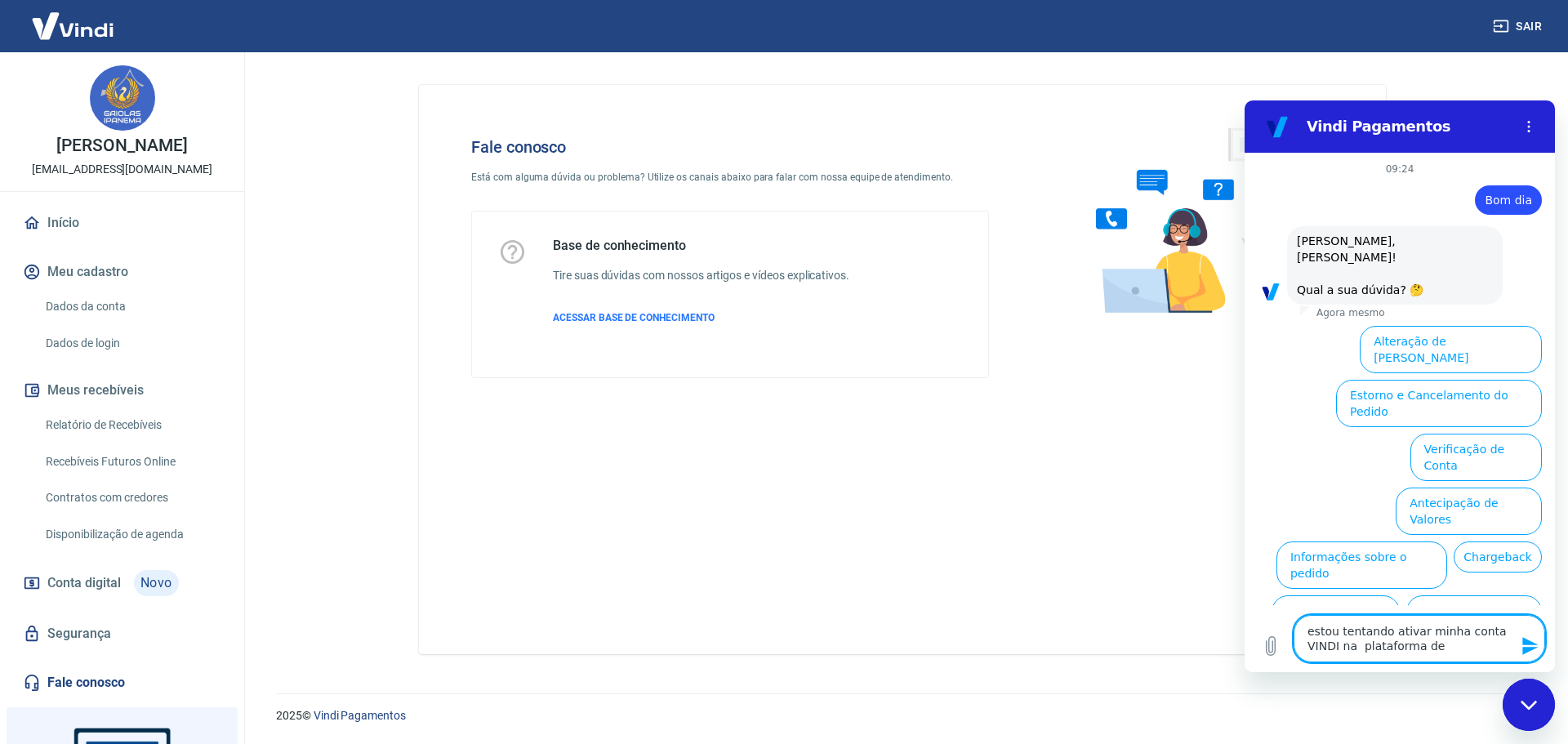
type textarea "x"
type textarea "estou tentando ativar minha conta VINDI na plataforma de ve"
type textarea "x"
type textarea "estou tentando ativar minha conta VINDI na plataforma de ven"
type textarea "x"
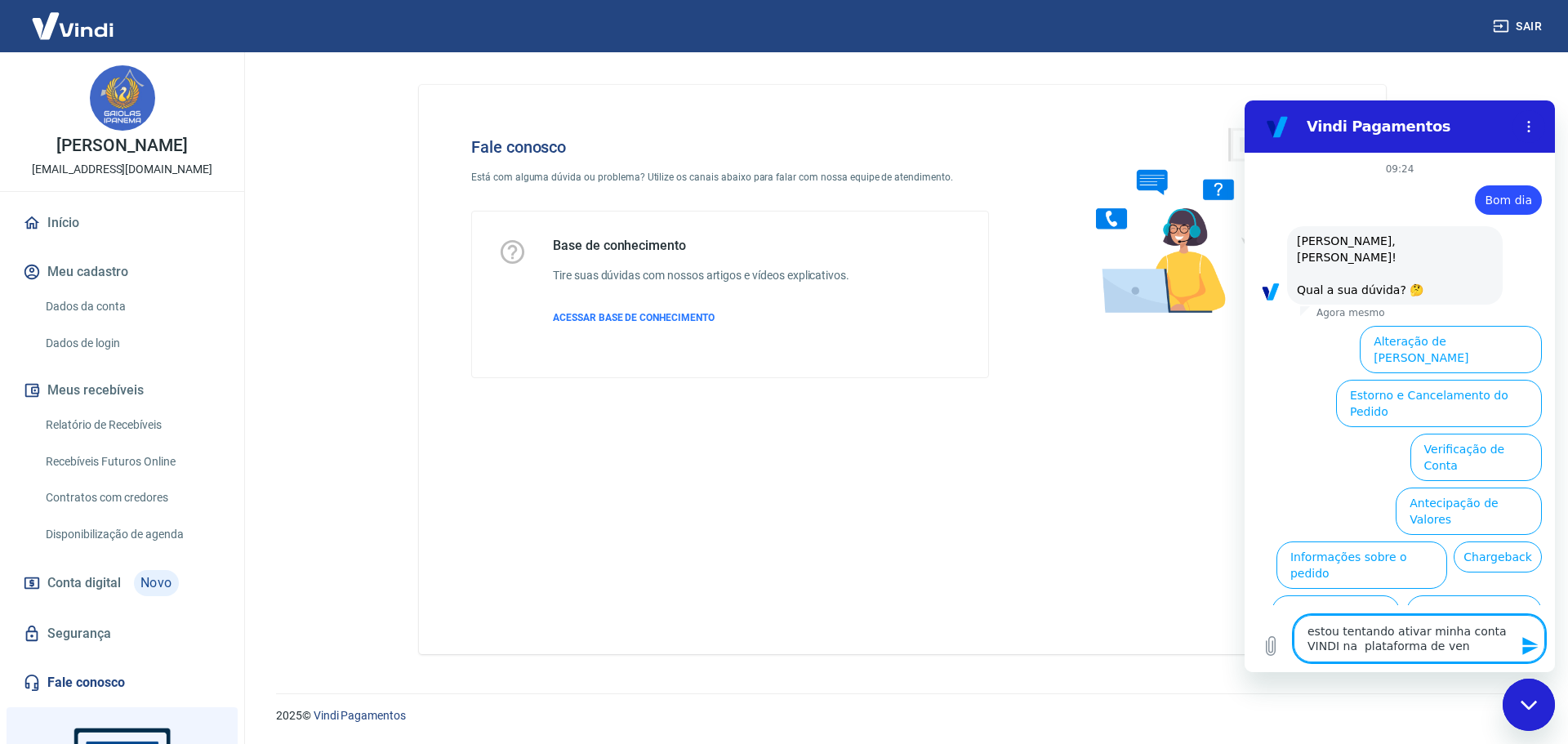
type textarea "estou tentando ativar minha conta VINDI na plataforma de vent"
type textarea "x"
type textarea "estou tentando ativar minha conta VINDI na plataforma de venta"
type textarea "x"
type textarea "estou tentando ativar minha conta VINDI na plataforma de ventas"
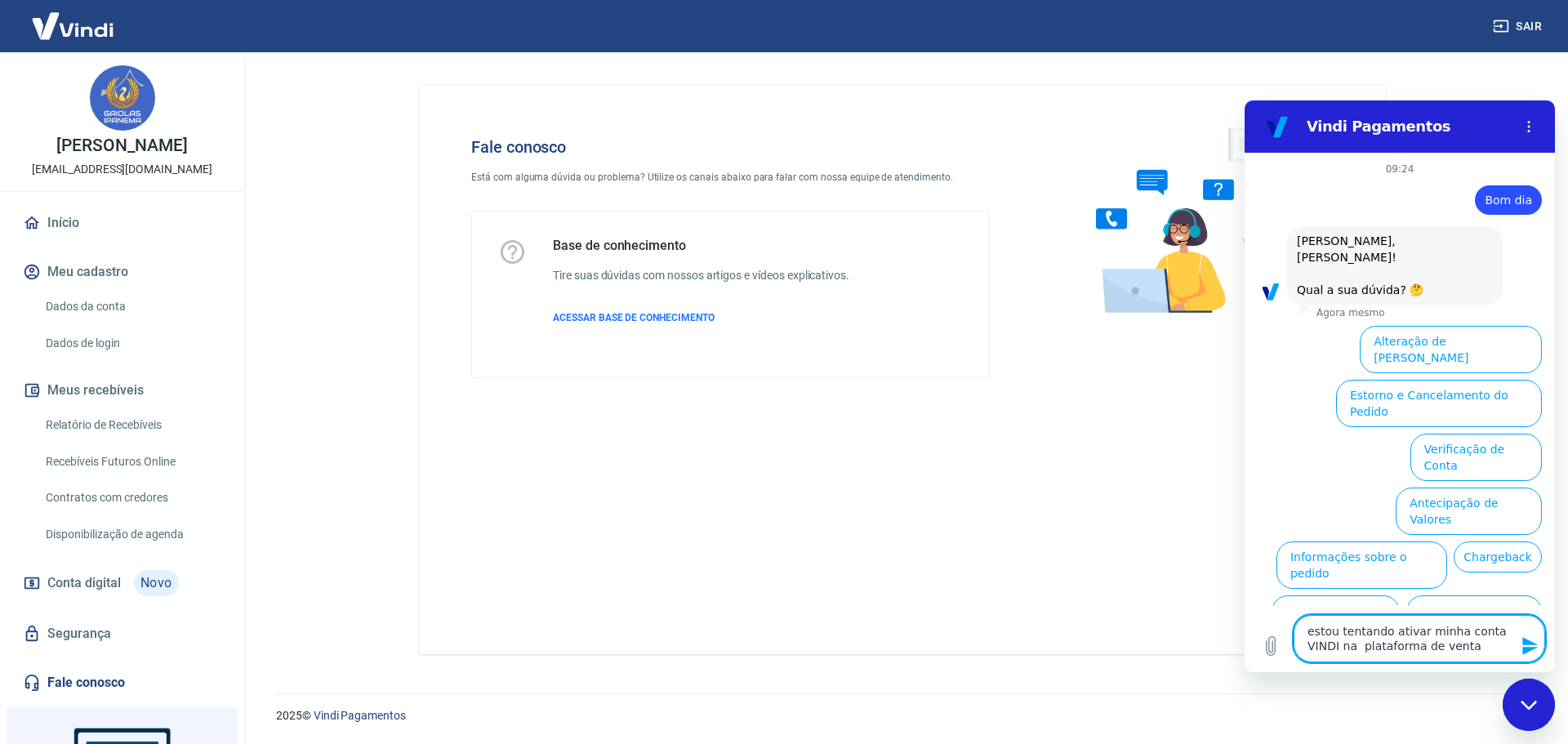
type textarea "x"
type textarea "estou tentando ativar minha conta VINDI na plataforma de ventas"
type textarea "x"
type textarea "estou tentando ativar minha conta VINDI na plataforma de ventas"
type textarea "x"
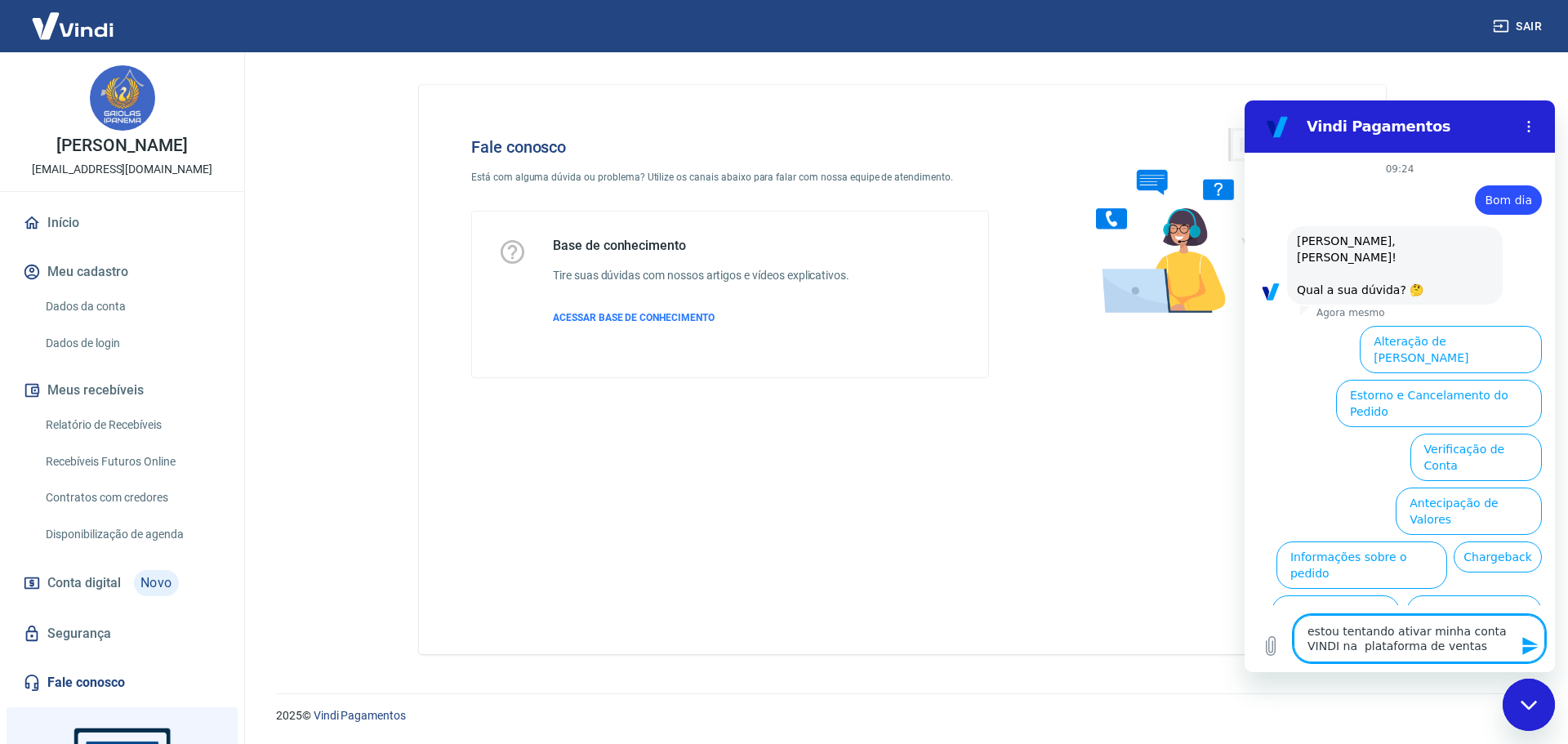
type textarea "estou tentando ativar minha conta VINDI na plataforma de venta"
type textarea "x"
type textarea "estou tentando ativar minha conta VINDI na plataforma de vent"
type textarea "x"
type textarea "estou tentando ativar minha conta VINDI na plataforma de ven"
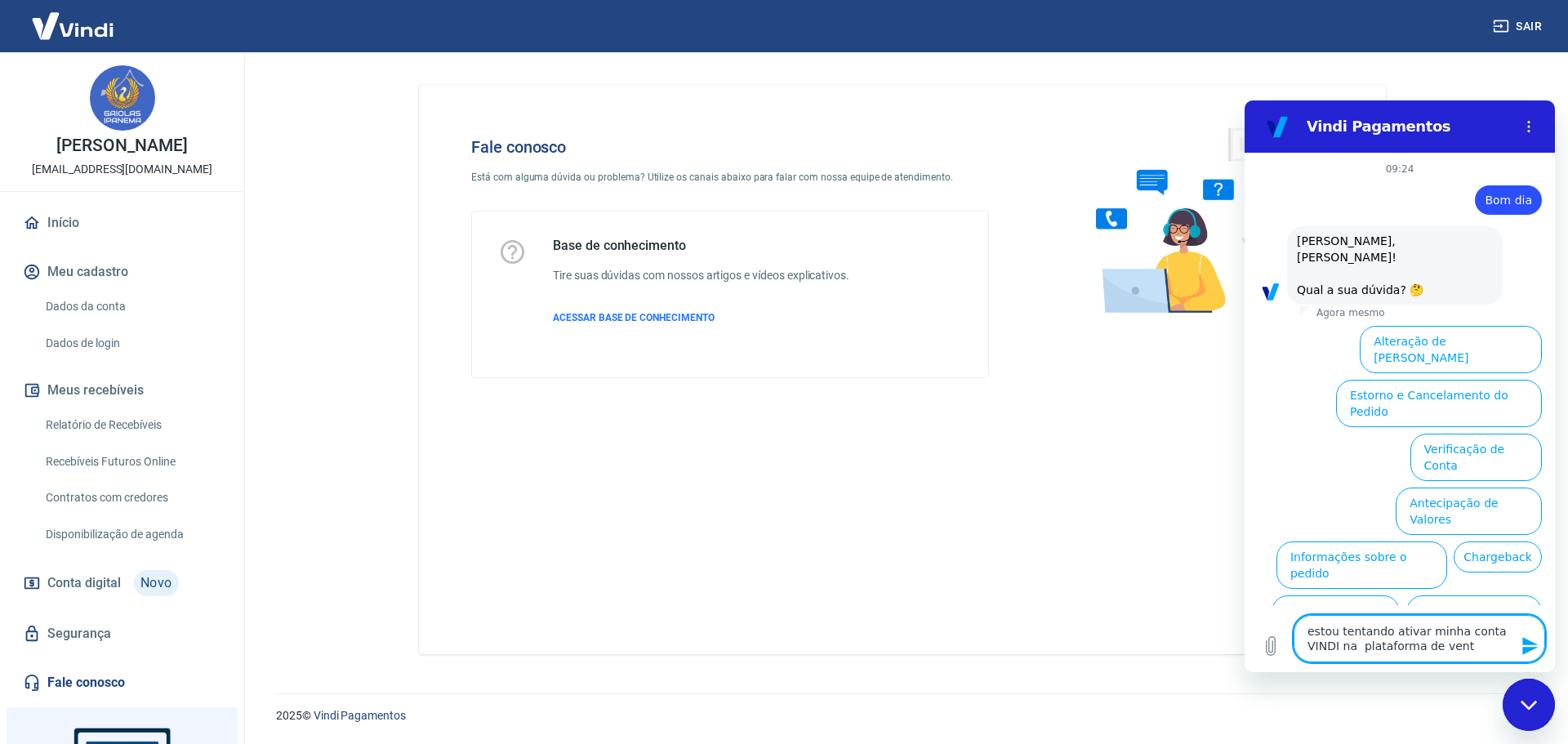
type textarea "x"
type textarea "estou tentando ativar minha conta VINDI na plataforma de vena"
type textarea "x"
type textarea "estou tentando ativar minha conta VINDI na plataforma de ven"
type textarea "x"
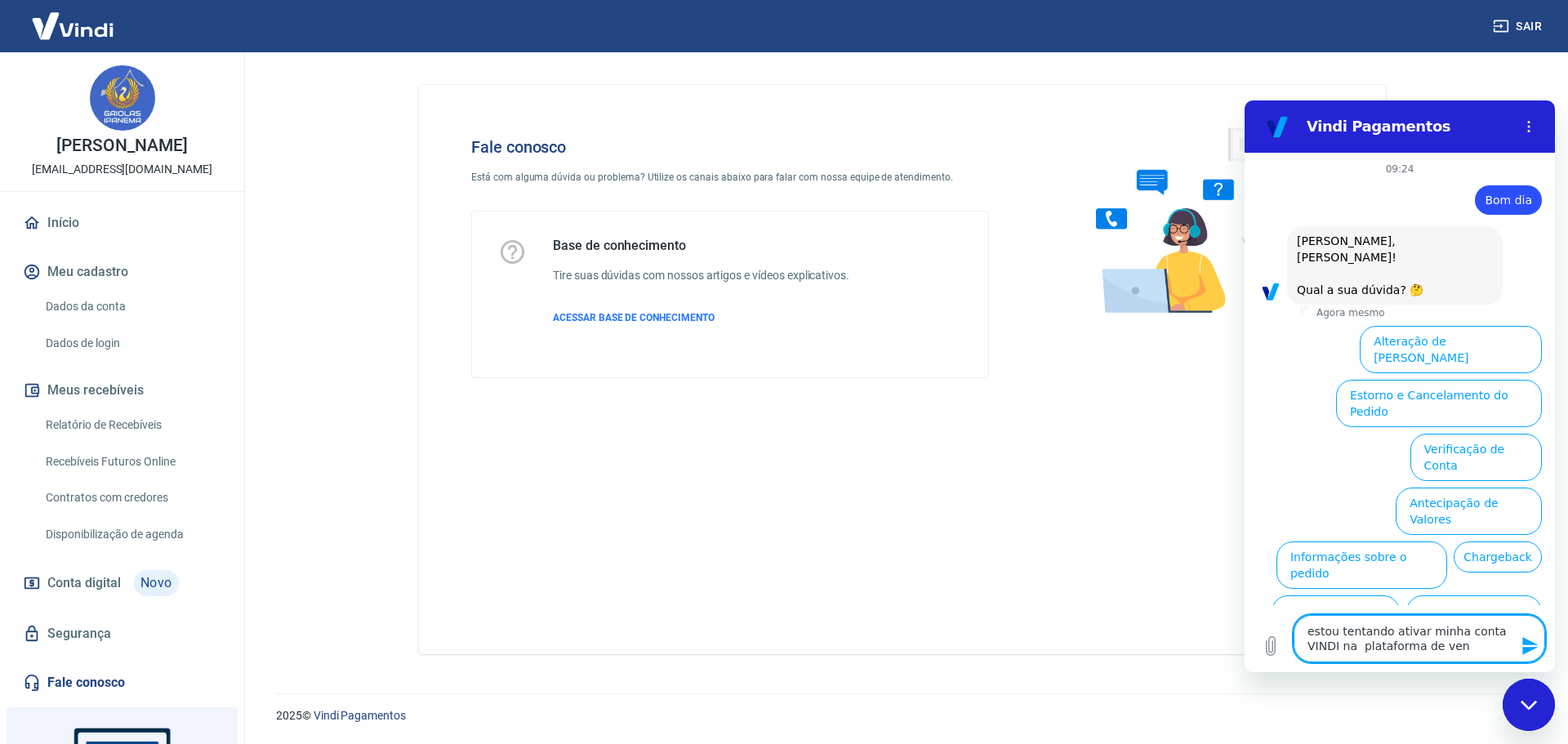
type textarea "estou tentando ativar minha conta VINDI na plataforma de vend"
type textarea "x"
type textarea "estou tentando ativar minha conta VINDI na plataforma de venda"
type textarea "x"
type textarea "estou tentando ativar minha conta VINDI na plataforma de vendas"
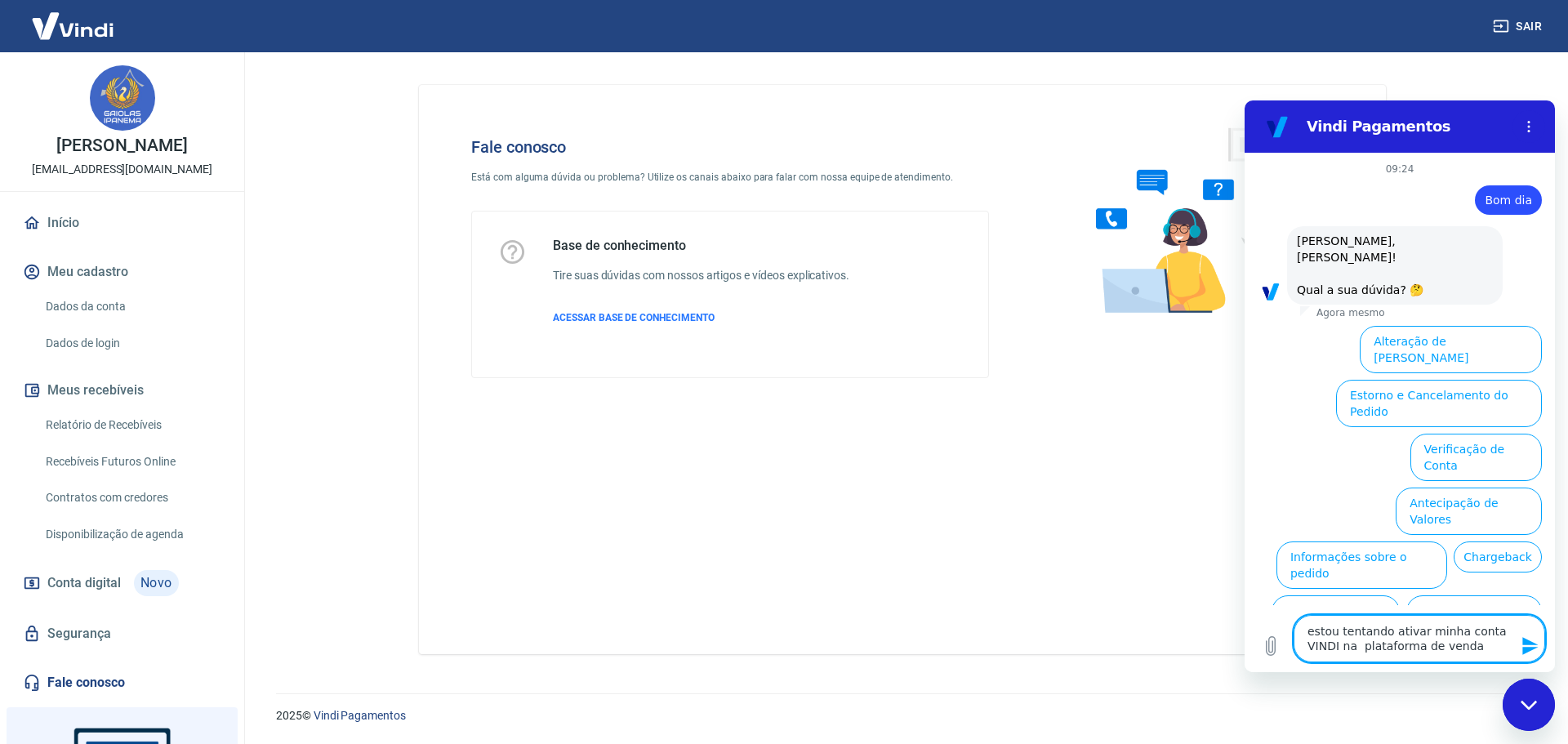
type textarea "x"
type textarea "estou tentando ativar minha conta VINDI na plataforma de vendas"
type textarea "x"
type textarea "estou tentando ativar minha conta VINDI na plataforma de vendas t"
type textarea "x"
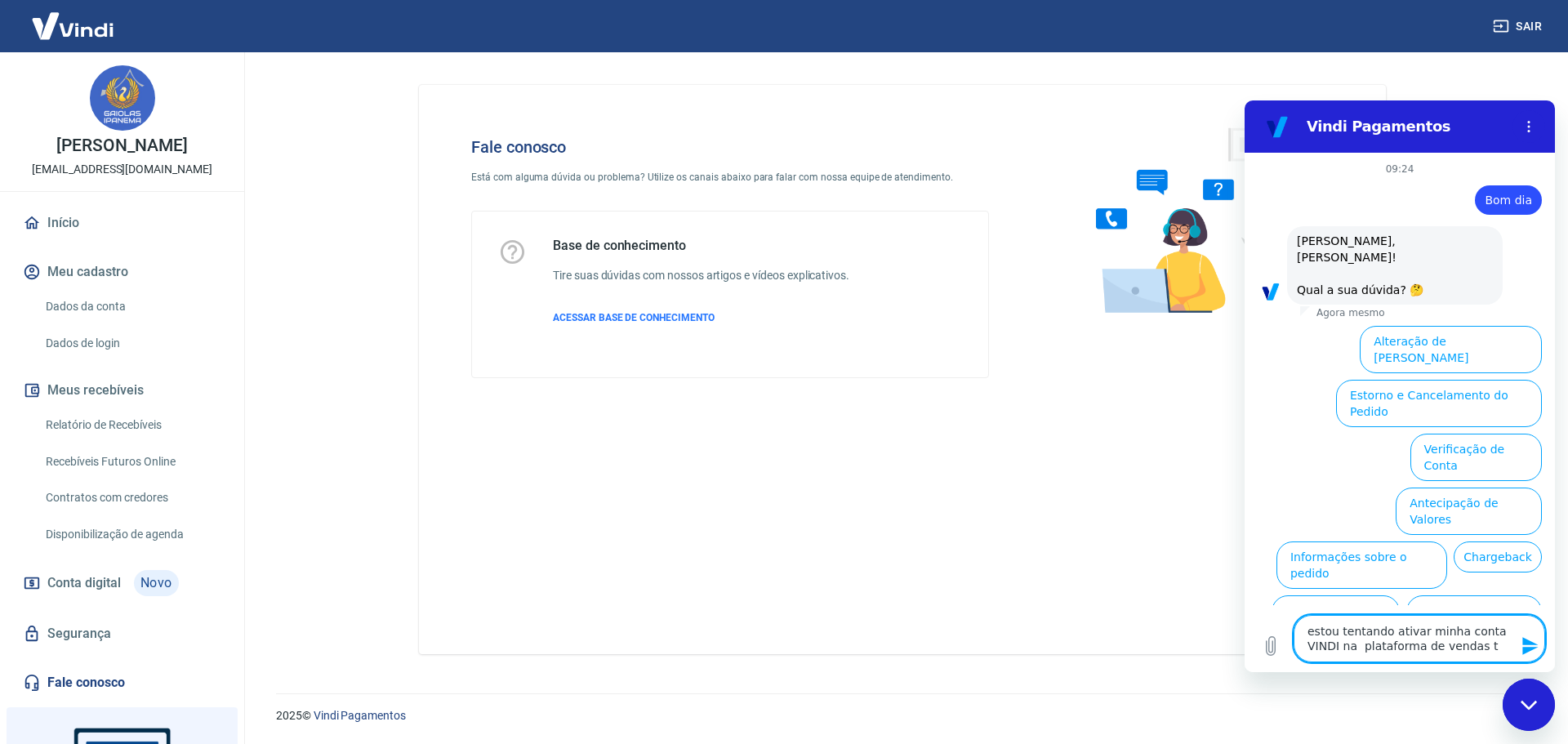
type textarea "estou tentando ativar minha conta VINDI na plataforma de vendas tr"
type textarea "x"
type textarea "estou tentando ativar minha conta VINDI na plataforma de vendas tra"
type textarea "x"
type textarea "estou tentando ativar minha conta VINDI na plataforma de vendas tray"
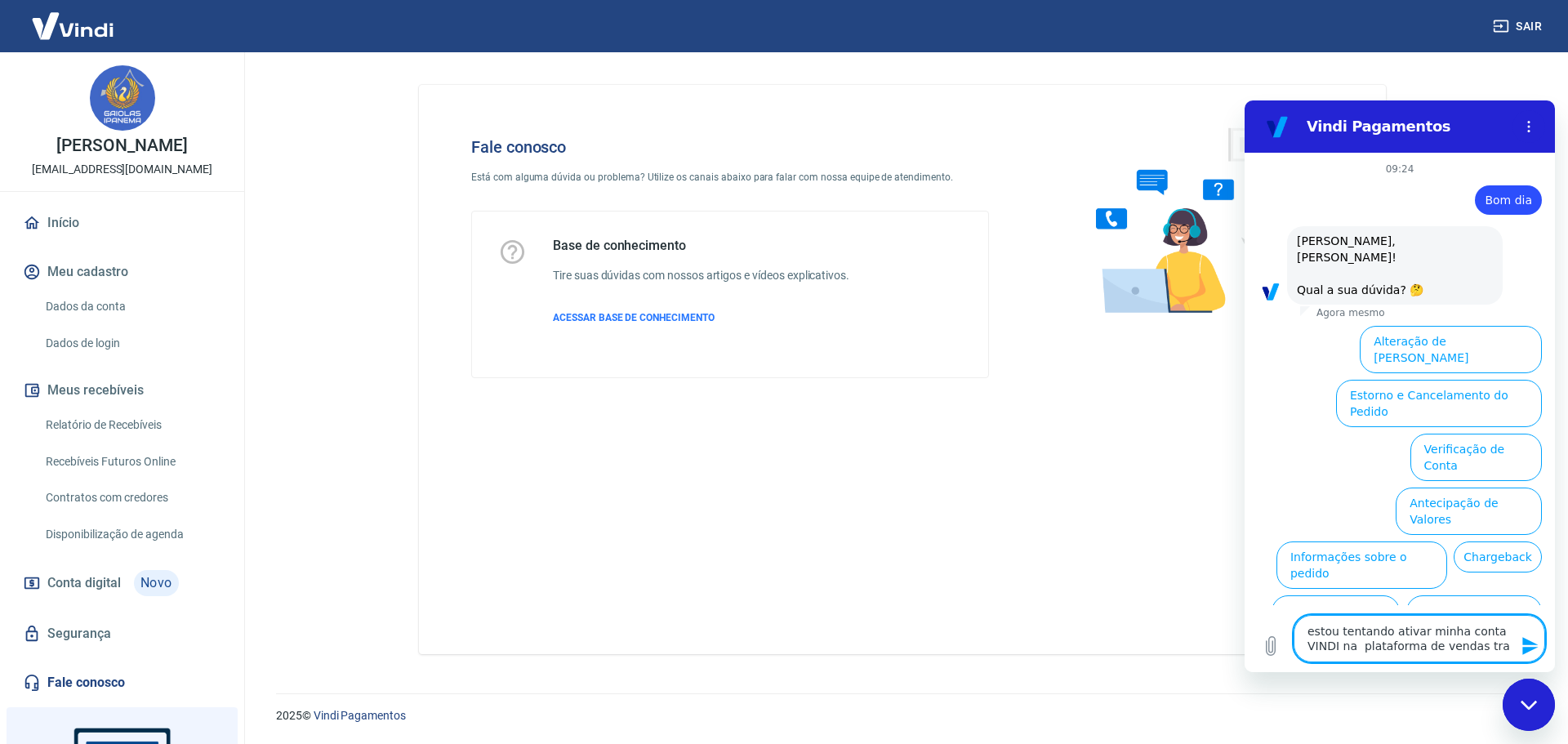
type textarea "x"
type textarea "estou tentando ativar minha conta VINDI na plataforma de vendas tray"
type textarea "x"
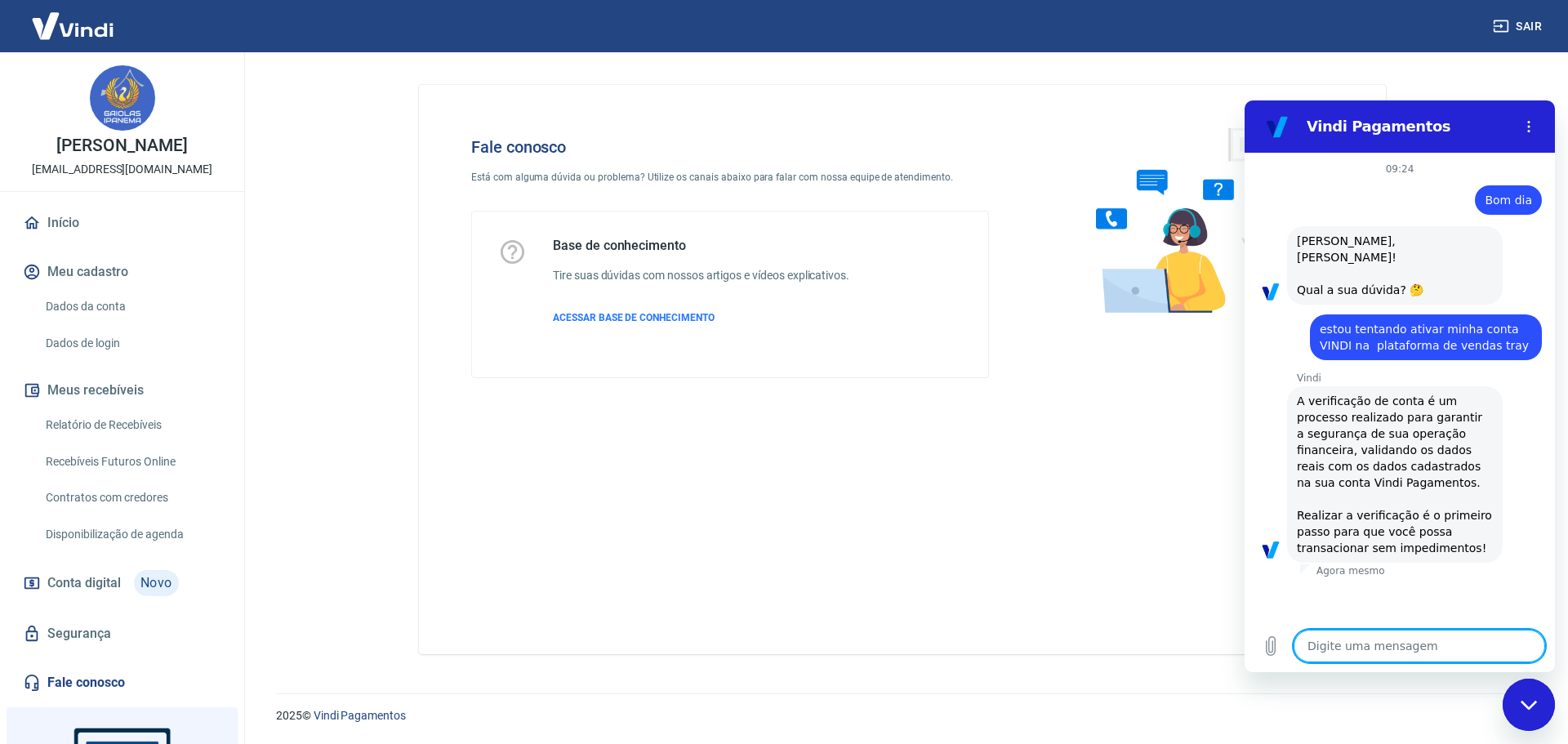
type textarea "x"
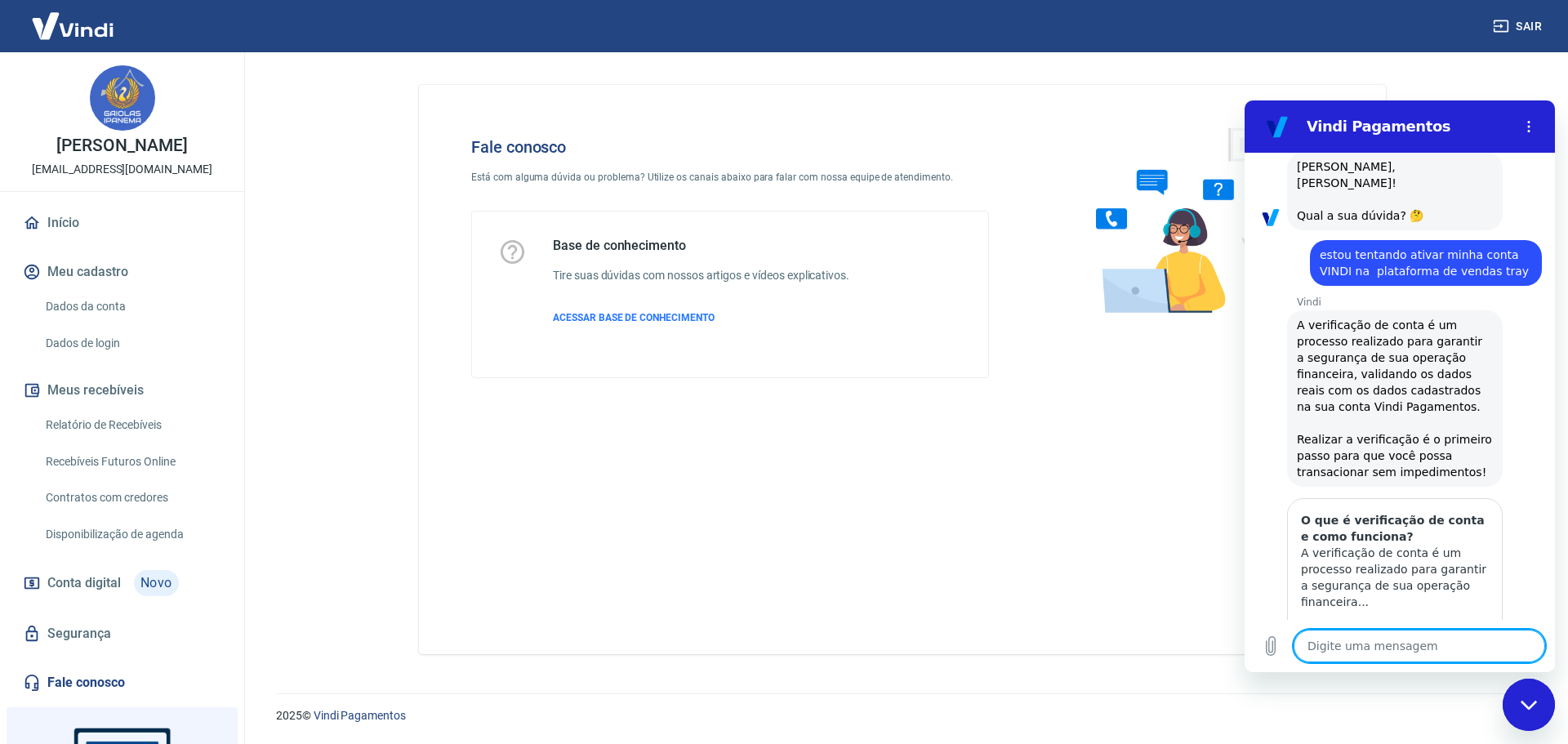
type textarea "m"
type textarea "x"
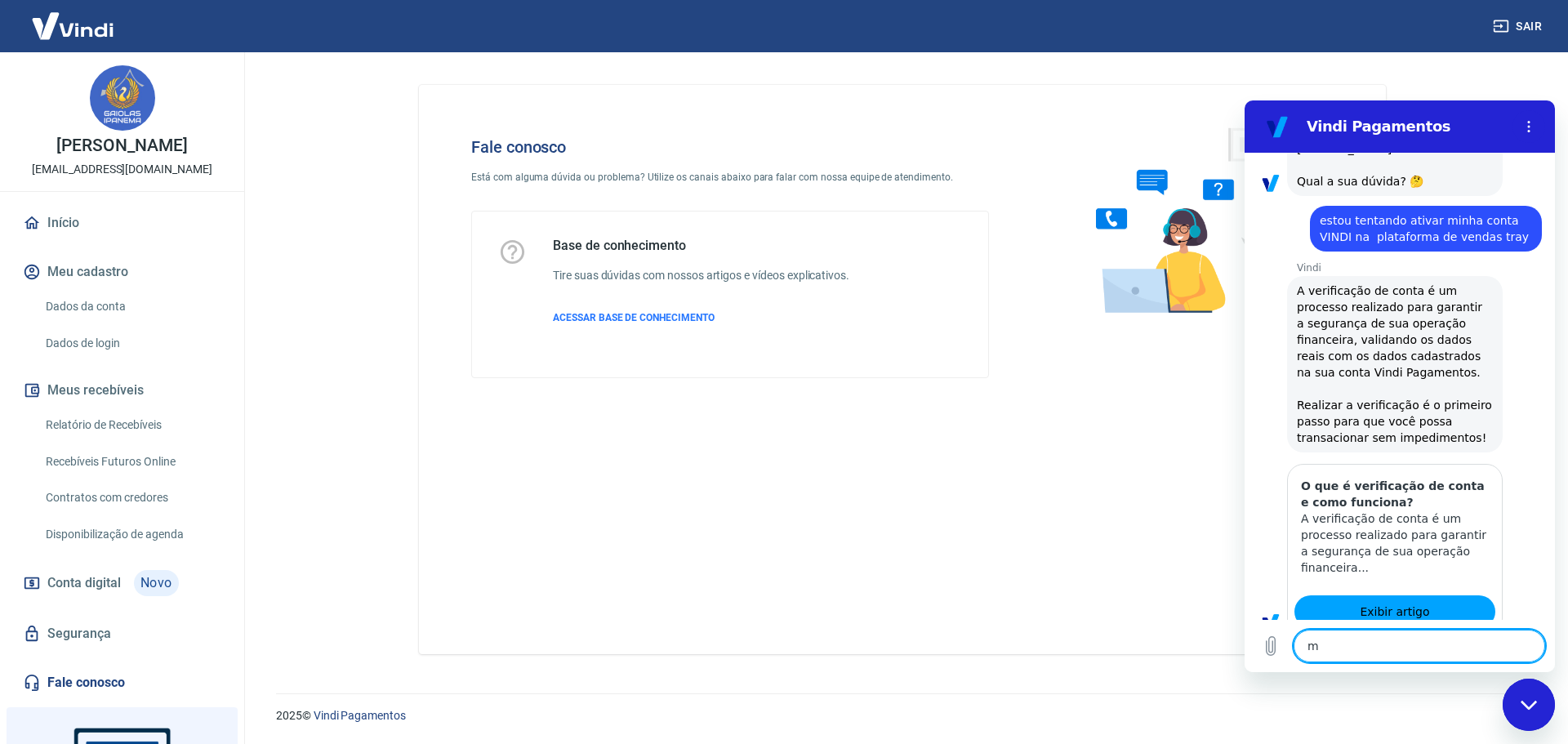
type textarea "ma"
type textarea "x"
type textarea "maa"
type textarea "x"
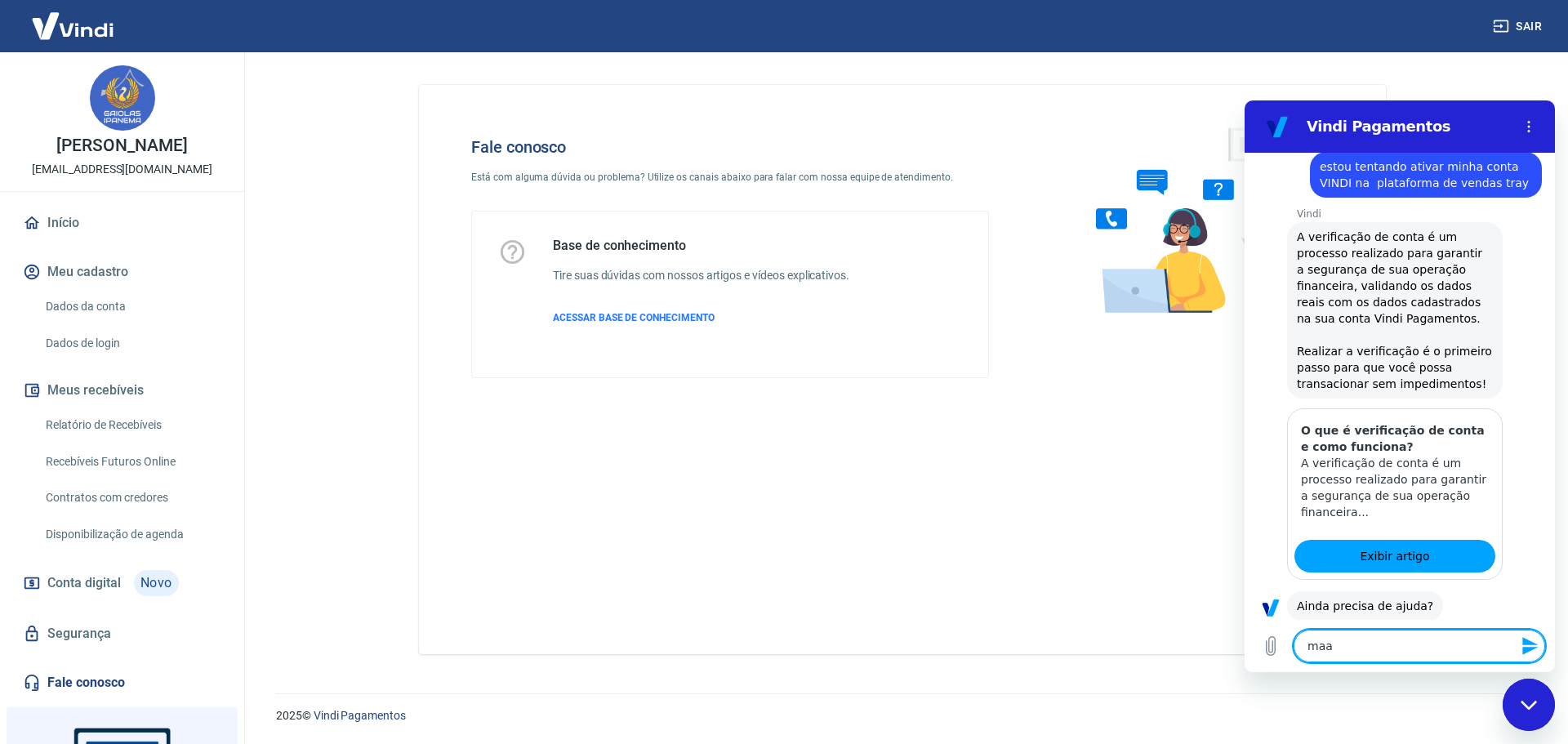
type textarea "maas"
type textarea "x"
type textarea "maas"
type textarea "x"
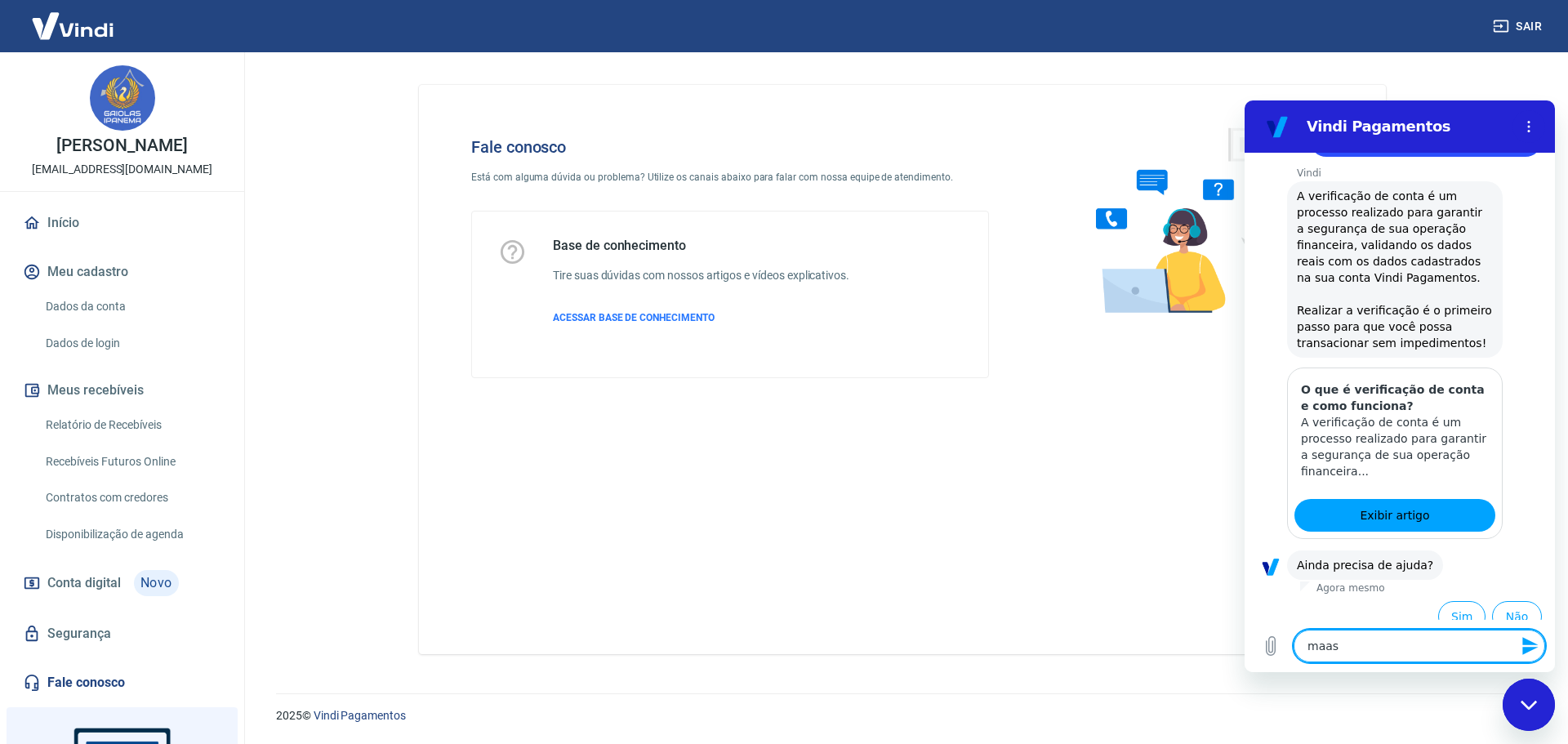
type textarea "maas"
type textarea "x"
type textarea "maa"
type textarea "x"
type textarea "ma"
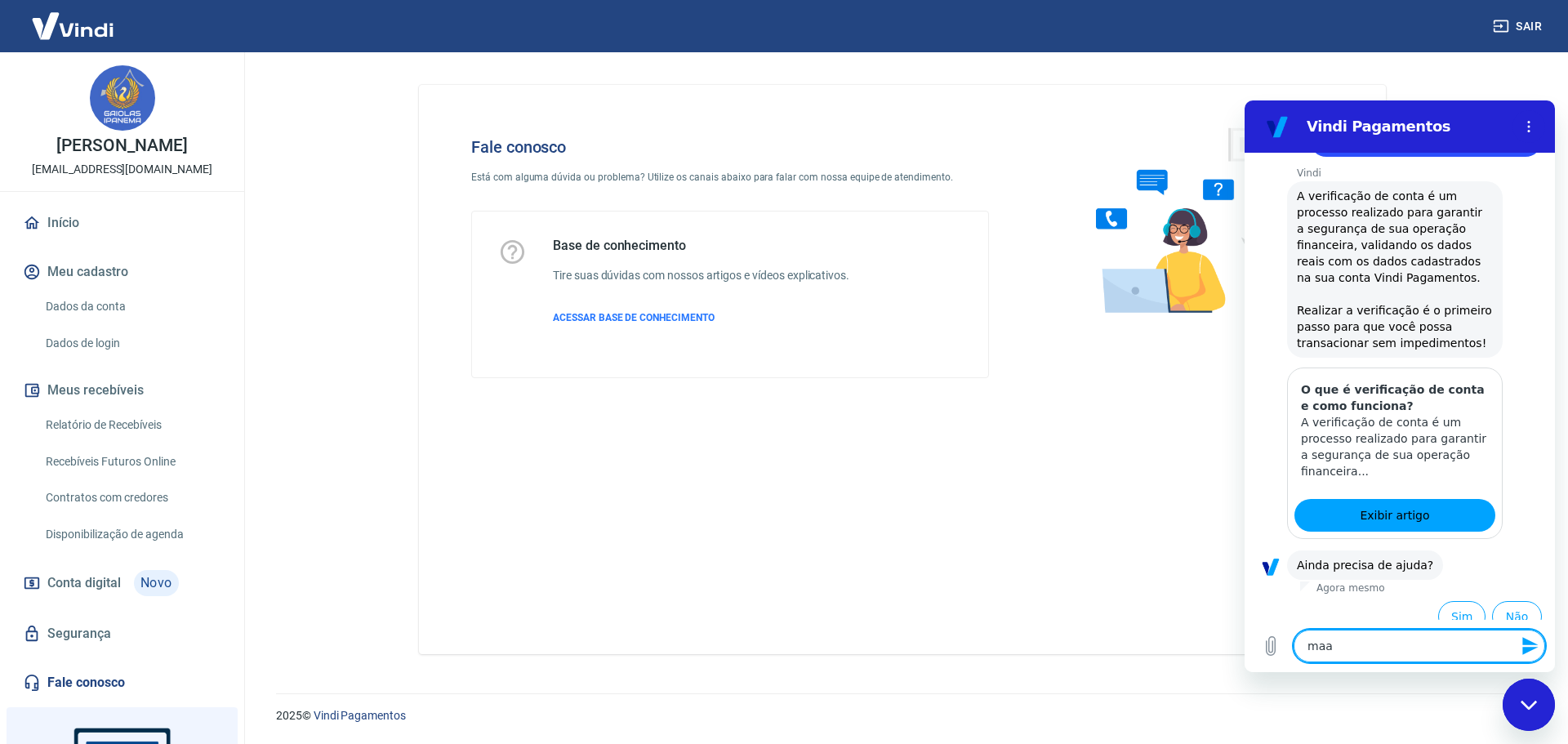
type textarea "x"
type textarea "mas"
type textarea "x"
type textarea "mas"
type textarea "x"
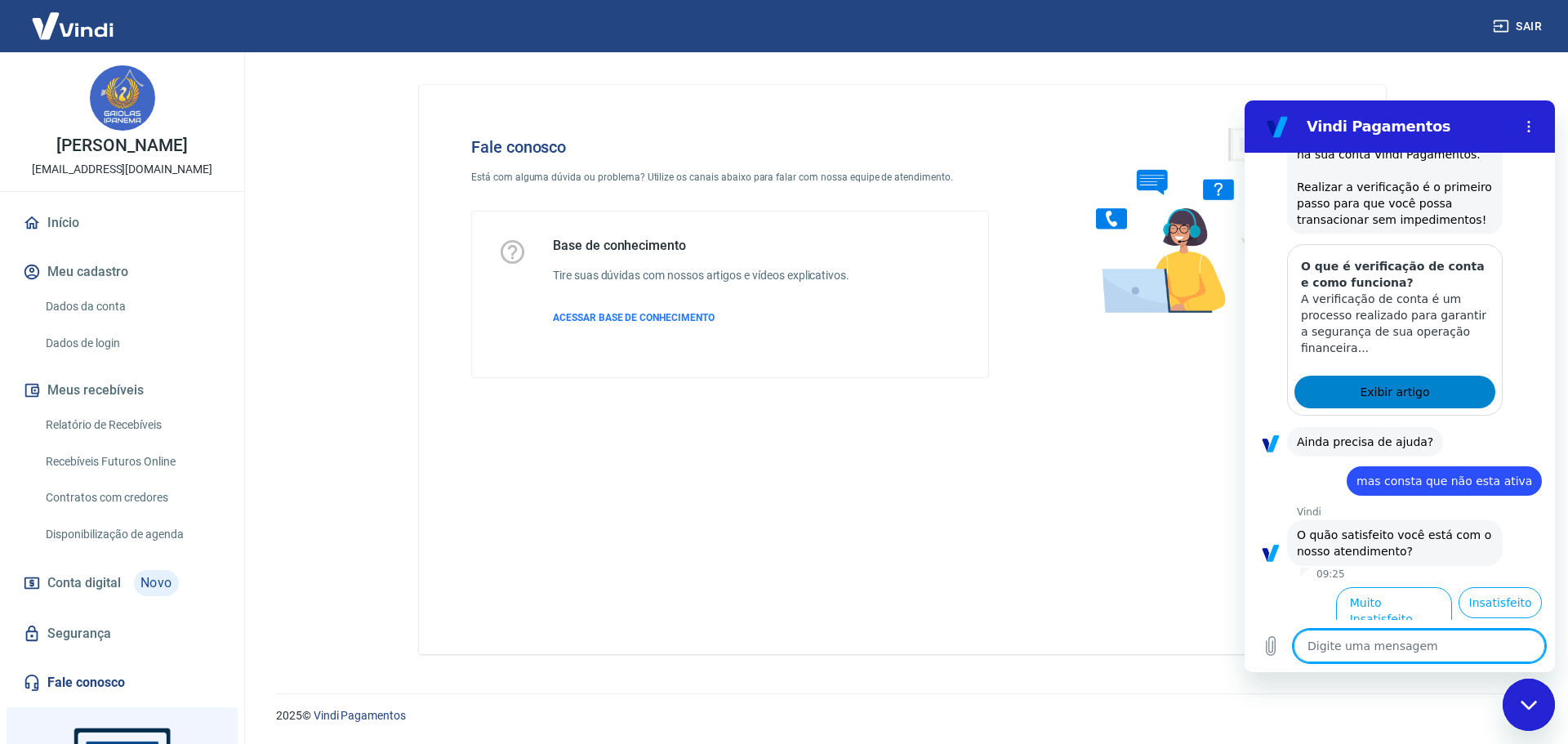
scroll to position [350, 0]
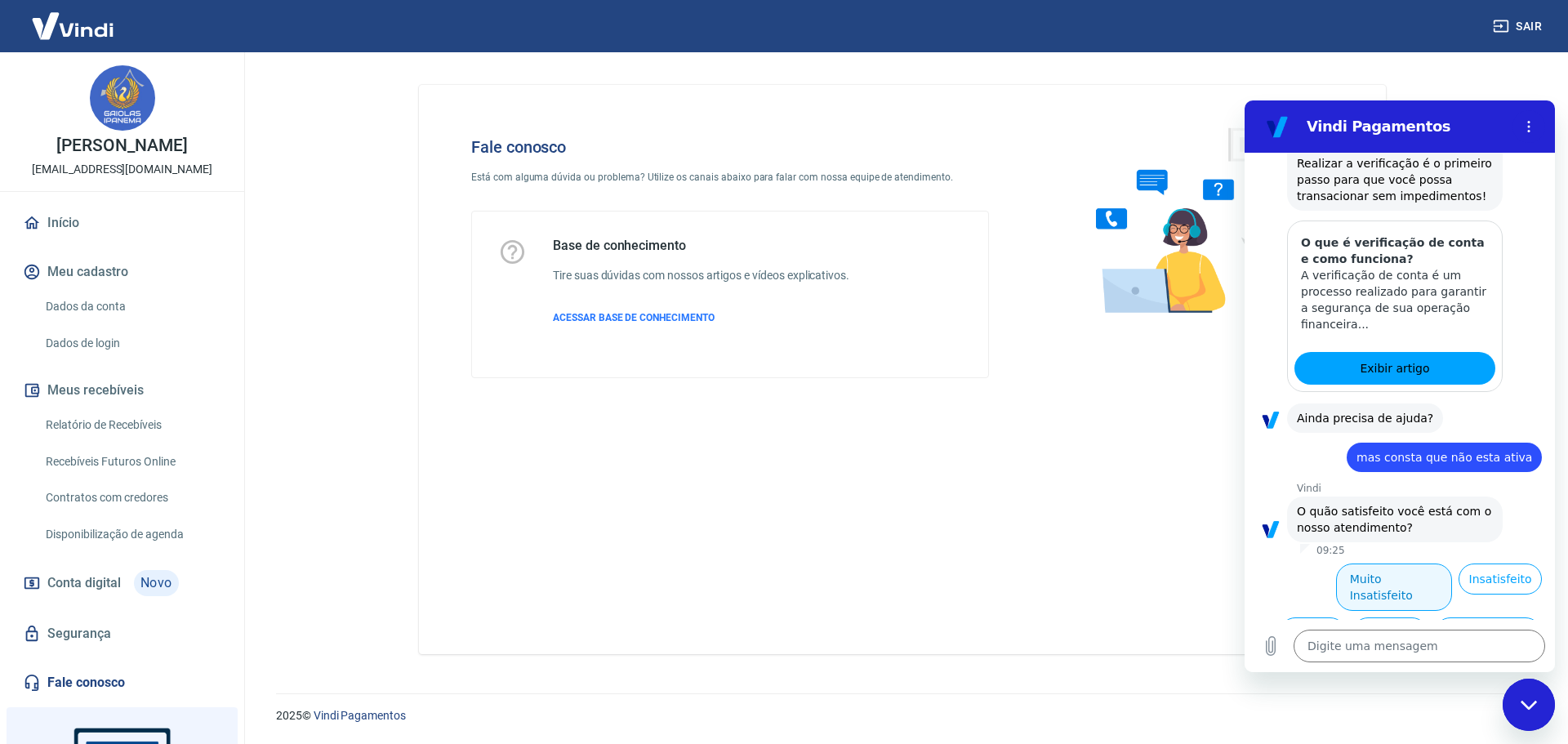
click at [1372, 564] on button "Muito Insatisfeito" at bounding box center [1394, 587] width 116 height 47
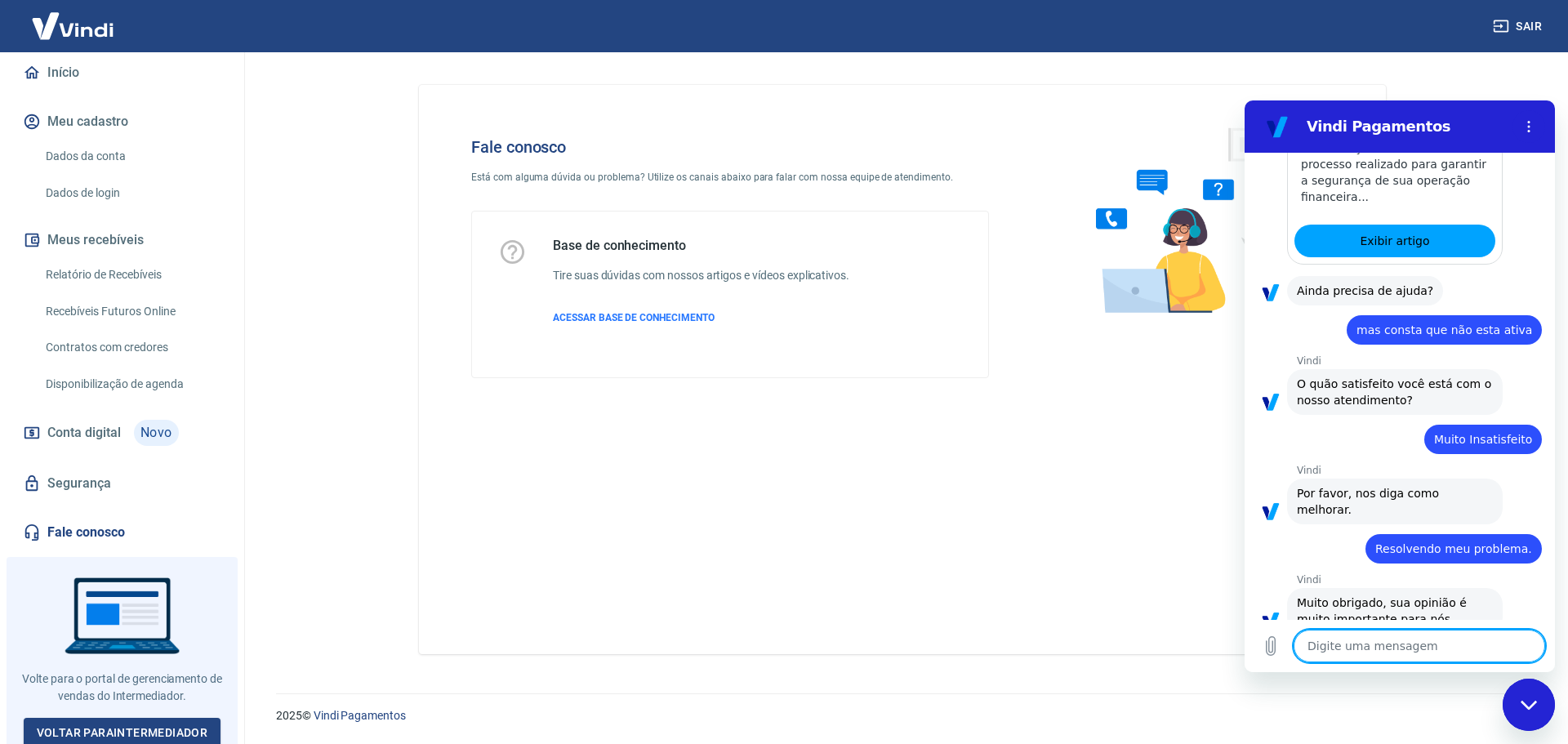
scroll to position [154, 0]
